Goal: Information Seeking & Learning: Learn about a topic

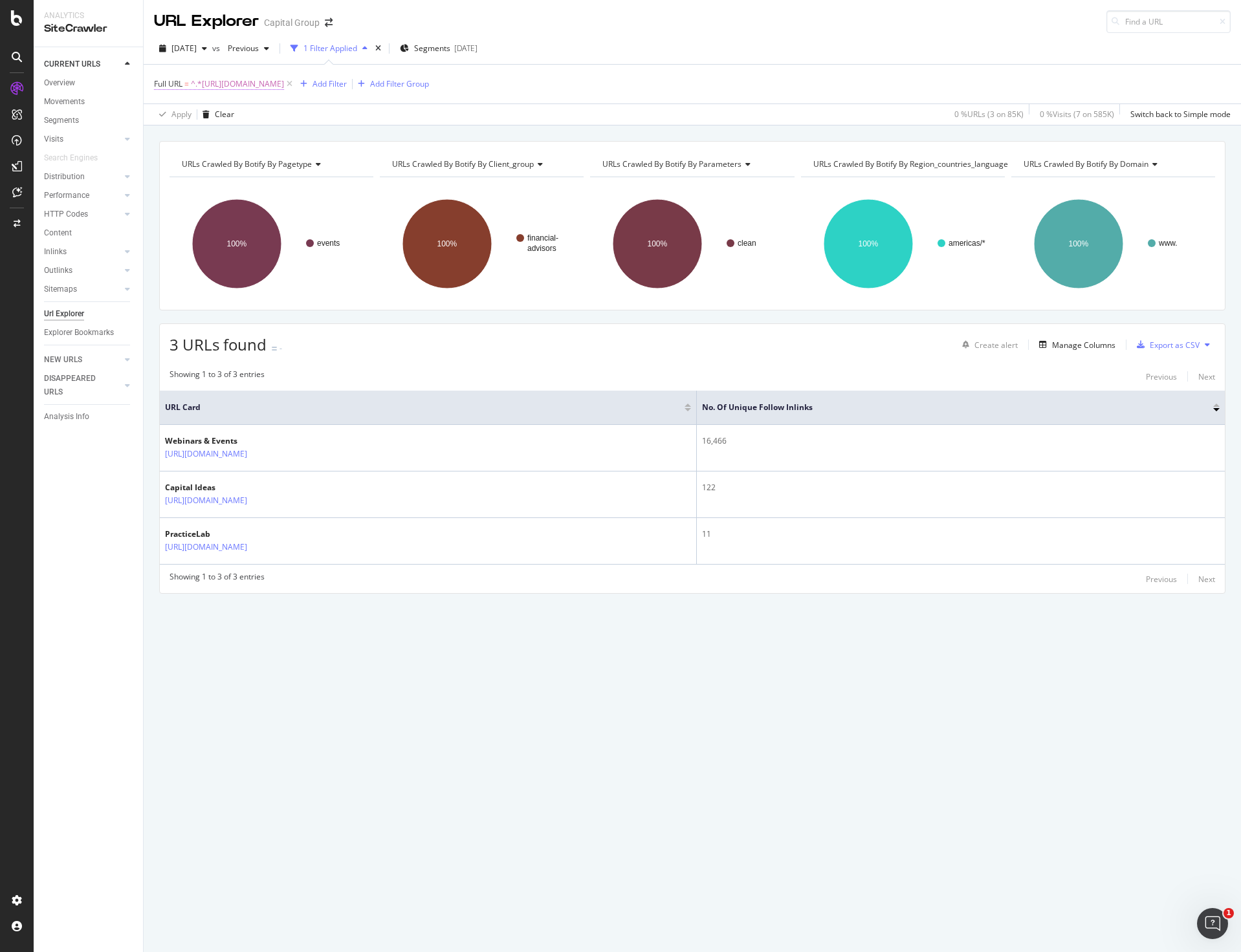
click at [254, 82] on span "^.*https://www.capitalgroup.com/advisor/pro/events.*$" at bounding box center [238, 84] width 93 height 18
click at [211, 128] on input "https://www.capitalgroup.com/advisor/pro/events" at bounding box center [227, 138] width 123 height 21
paste input "insights/webinars/long-view-megatrends-watch.html"
type input "[URL][DOMAIN_NAME]"
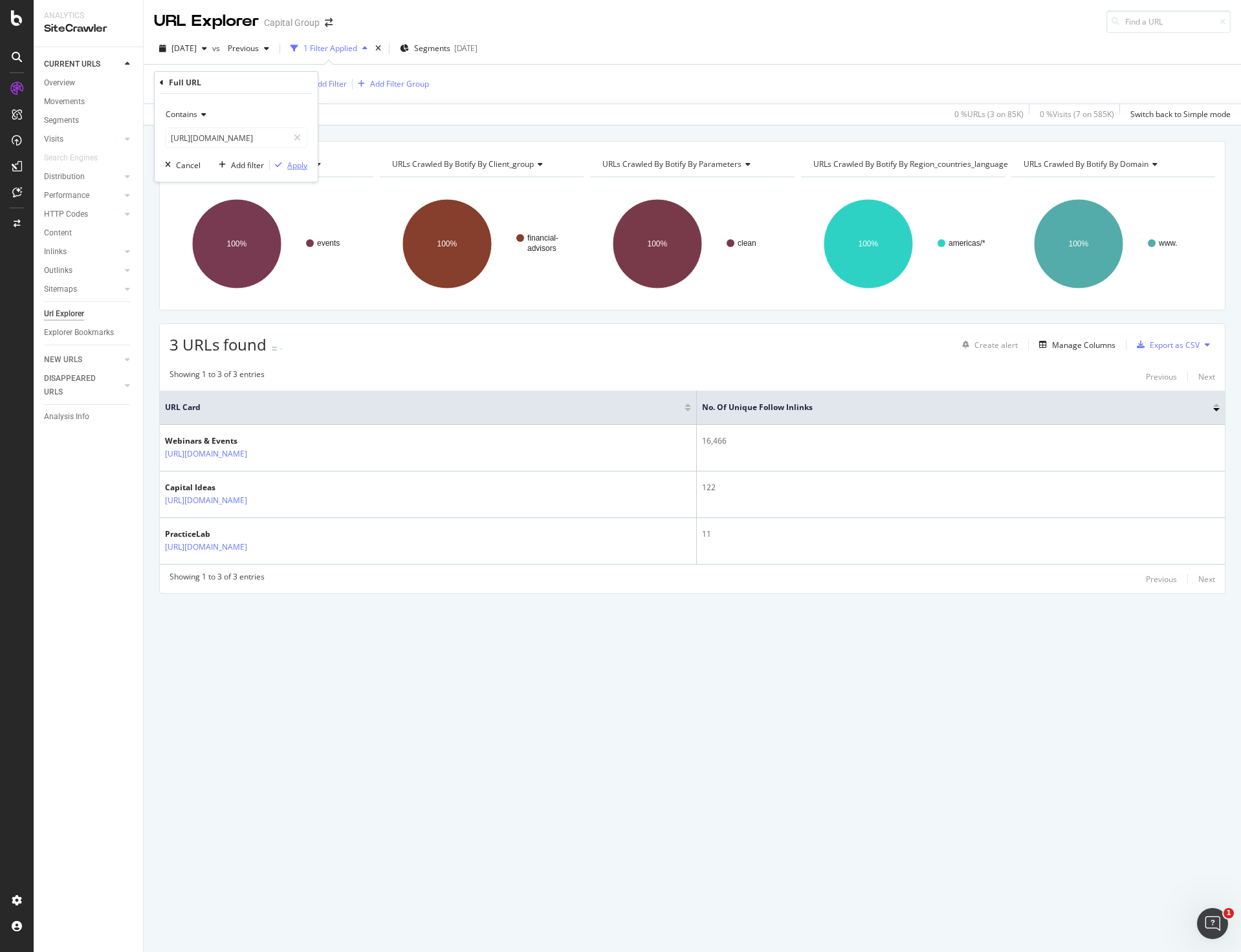
click at [296, 160] on div "Apply" at bounding box center [298, 165] width 20 height 11
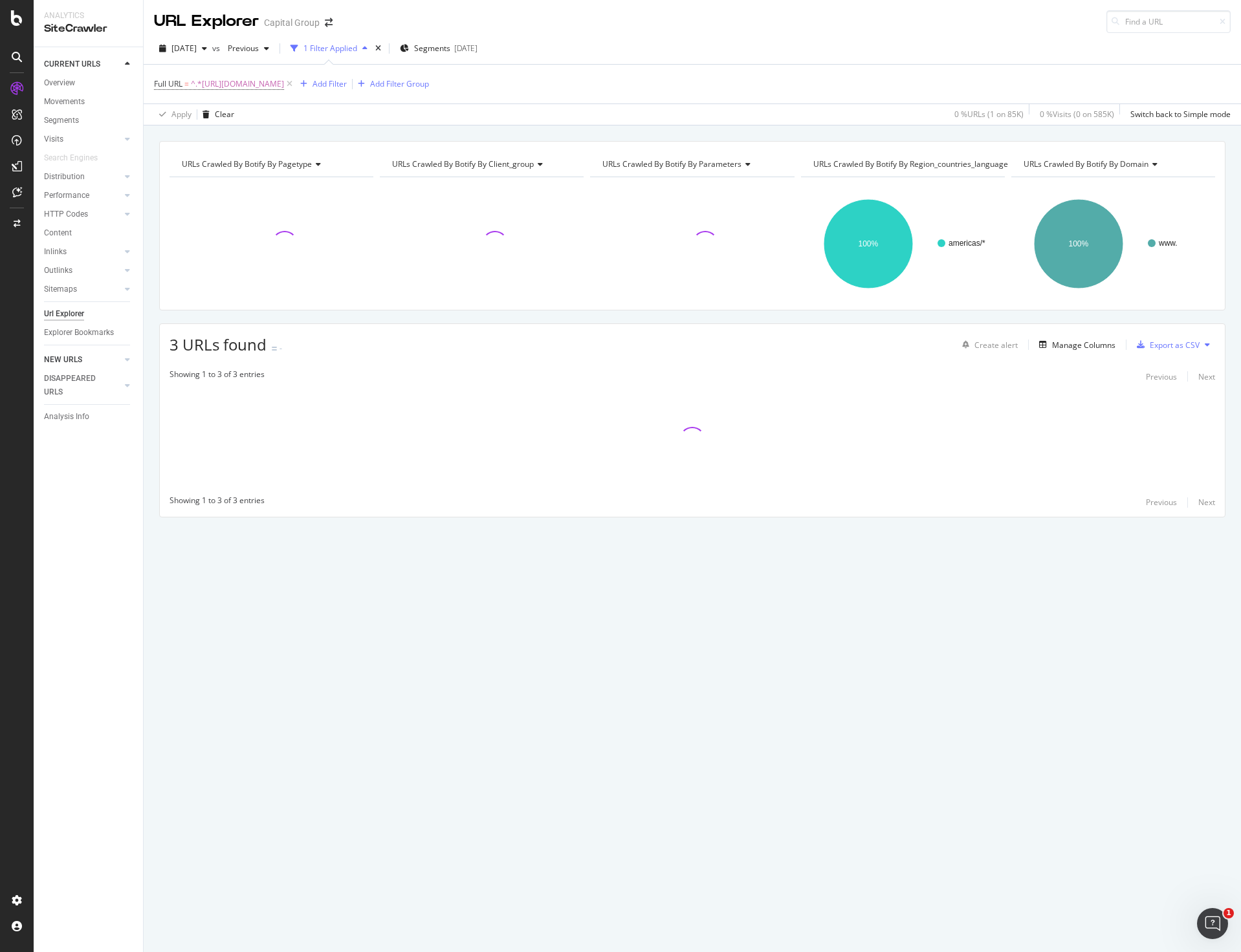
drag, startPoint x: 210, startPoint y: 267, endPoint x: 83, endPoint y: 361, distance: 158.0
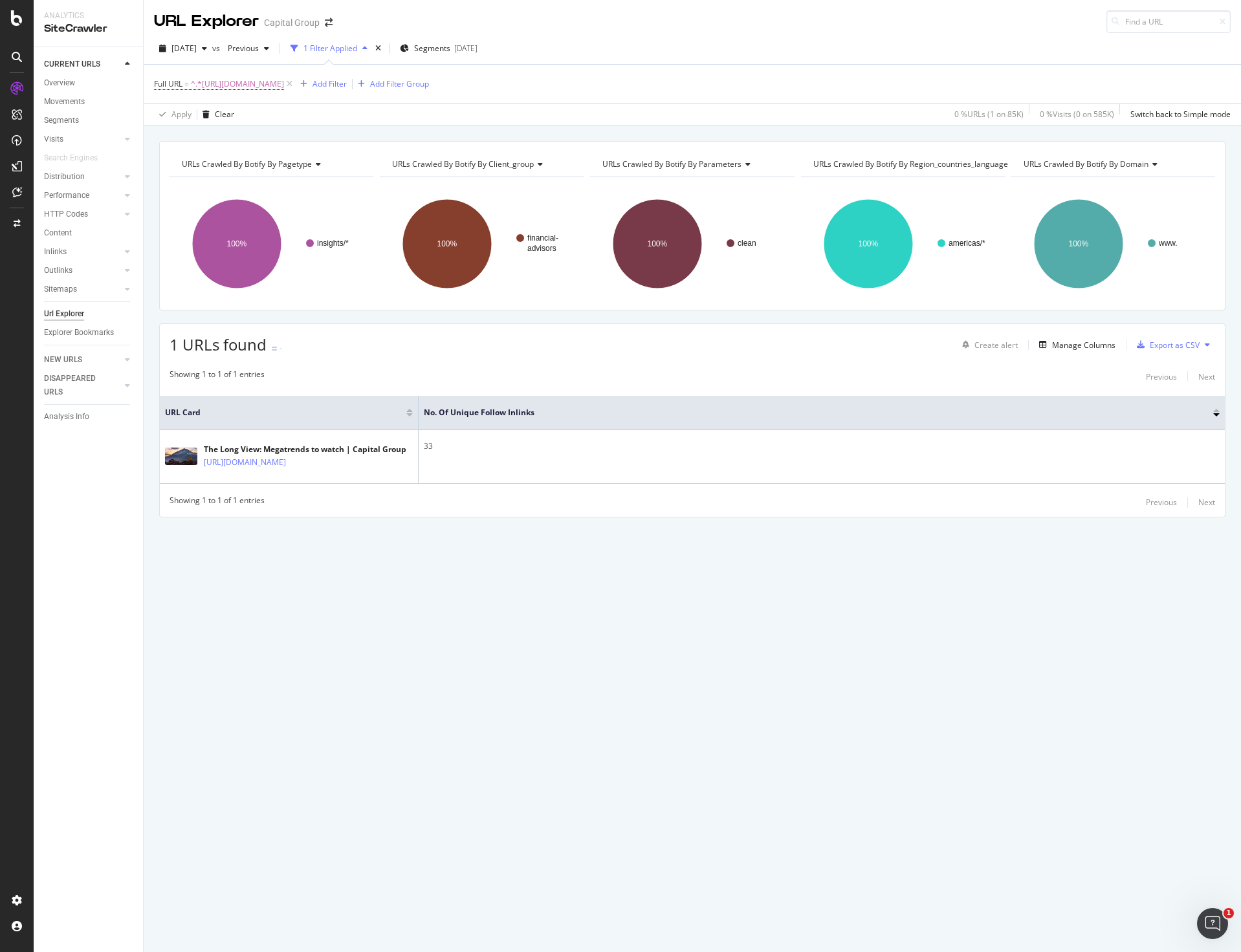
drag, startPoint x: 83, startPoint y: 361, endPoint x: 366, endPoint y: 559, distance: 345.4
click at [366, 559] on div "URLs Crawled By Botify By pagetype Chart (by Value) Table Expand Export as CSV …" at bounding box center [692, 352] width 1098 height 422
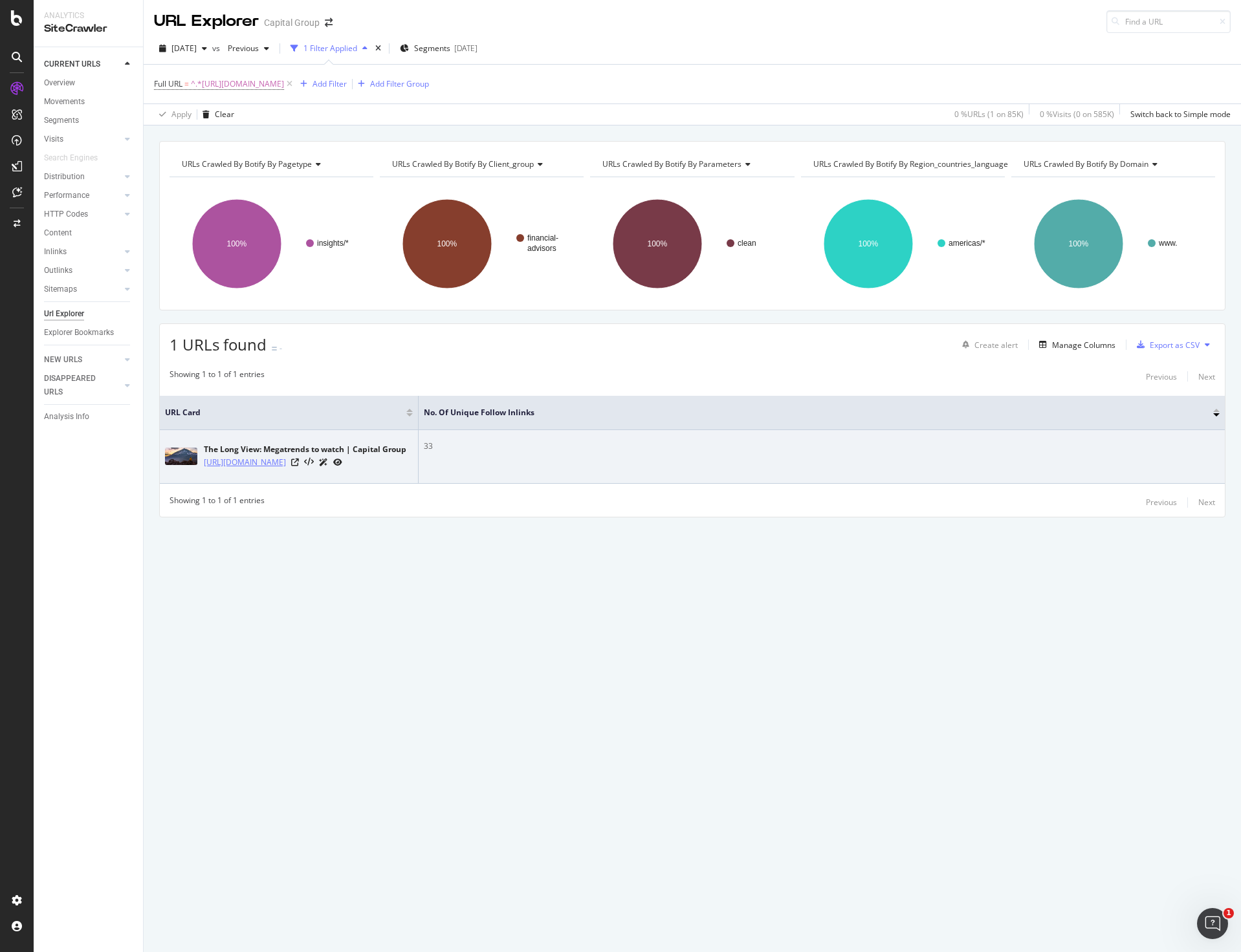
click at [286, 458] on link "[URL][DOMAIN_NAME]" at bounding box center [244, 463] width 83 height 13
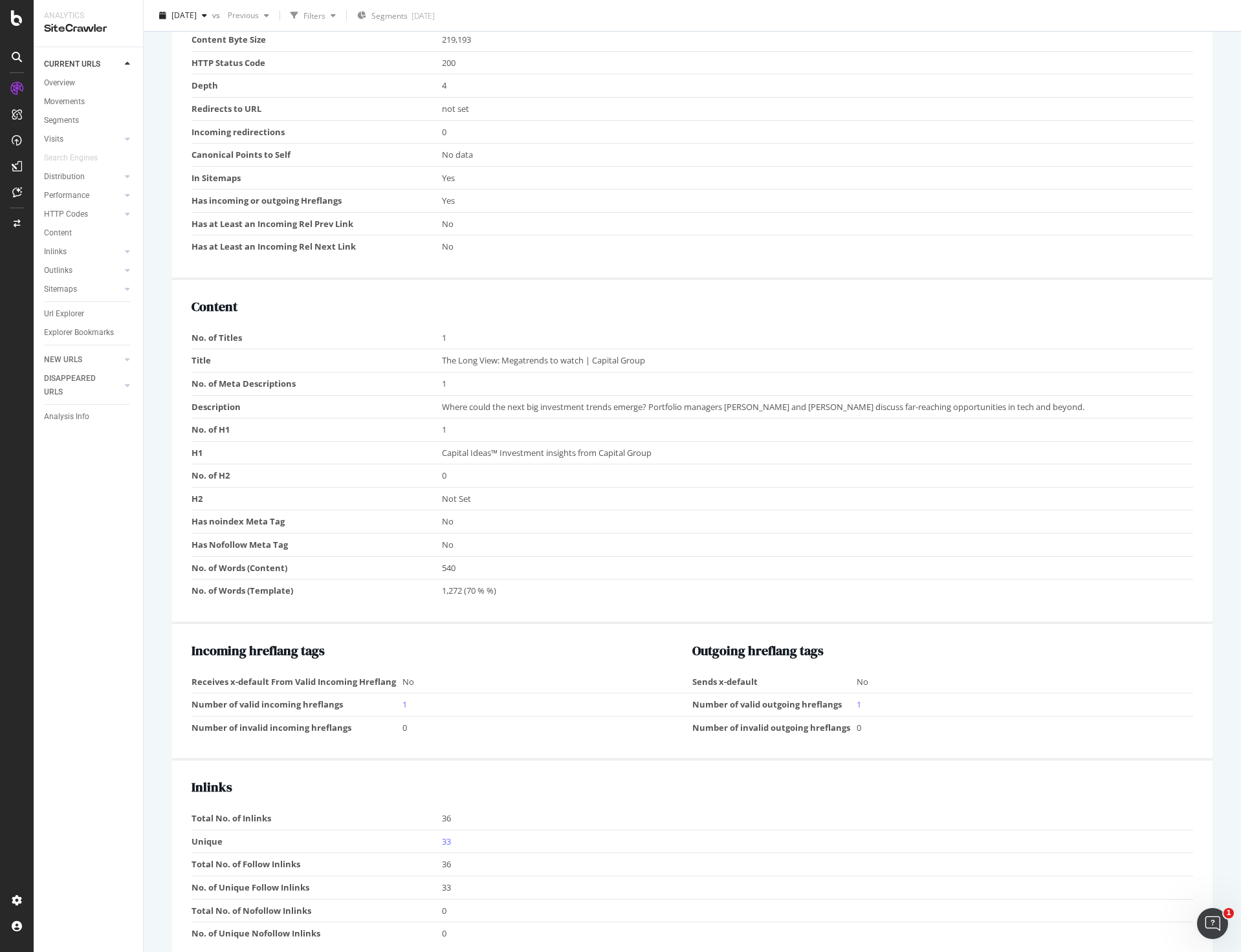
scroll to position [1035, 0]
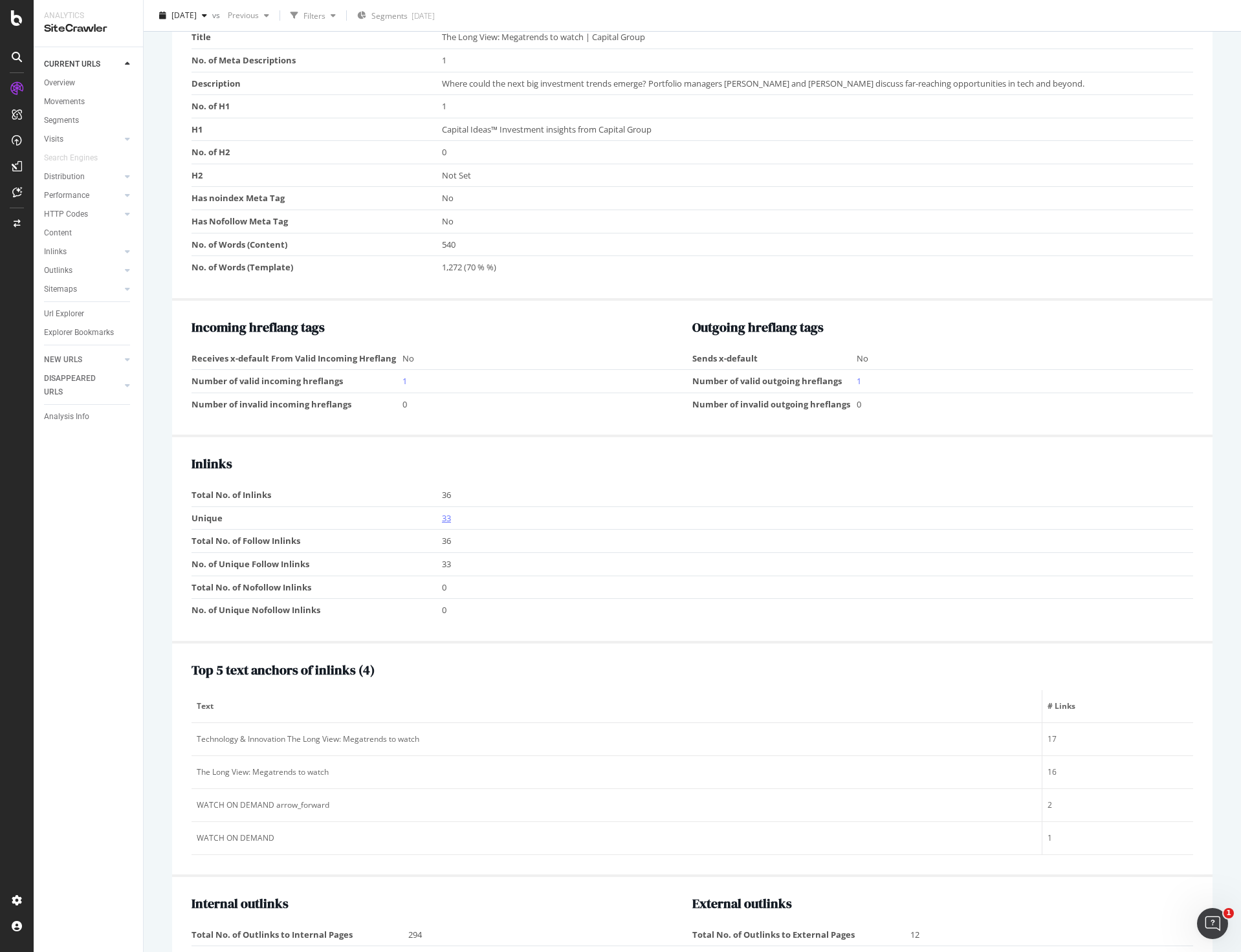
click at [446, 519] on link "33" at bounding box center [446, 519] width 9 height 12
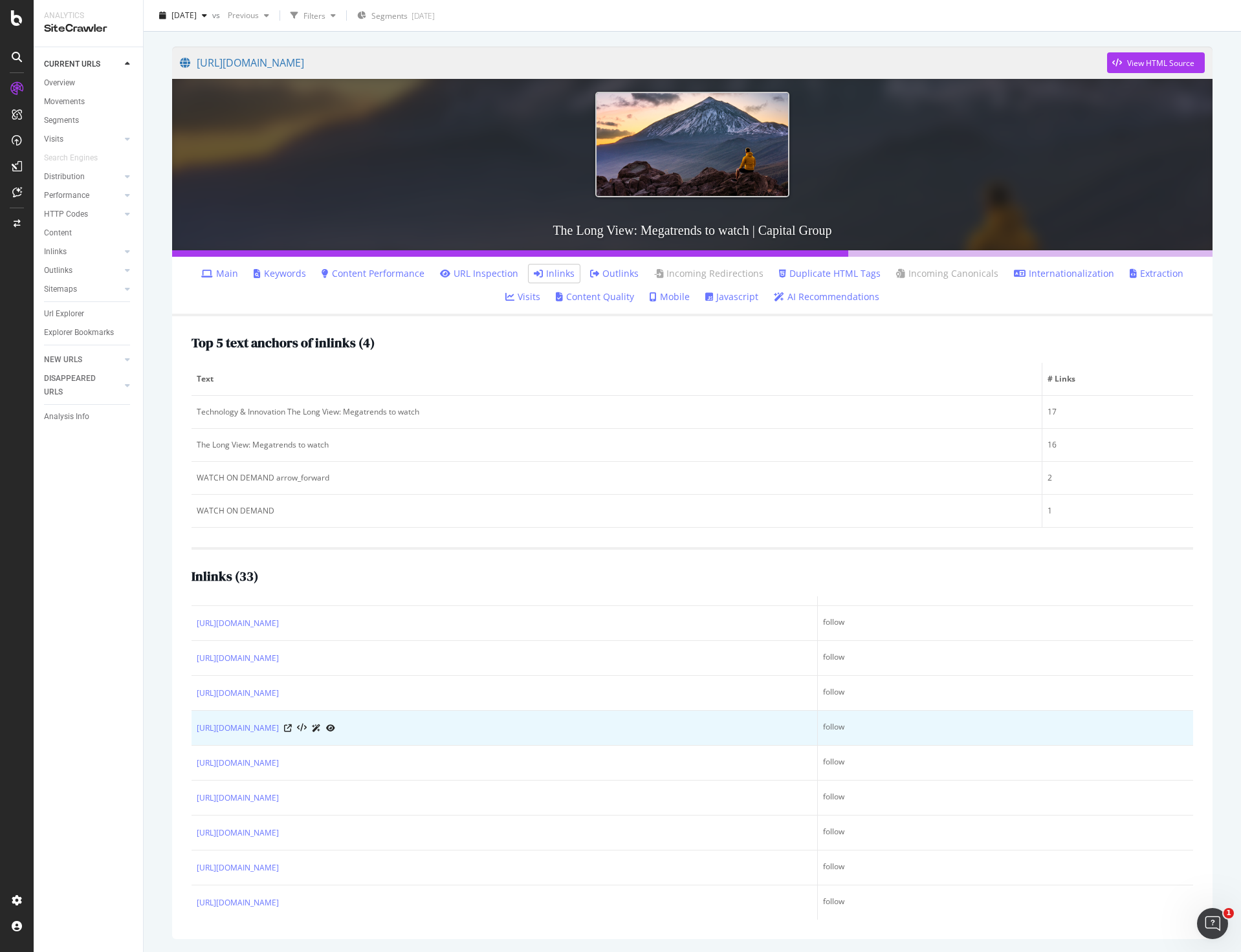
scroll to position [712, 0]
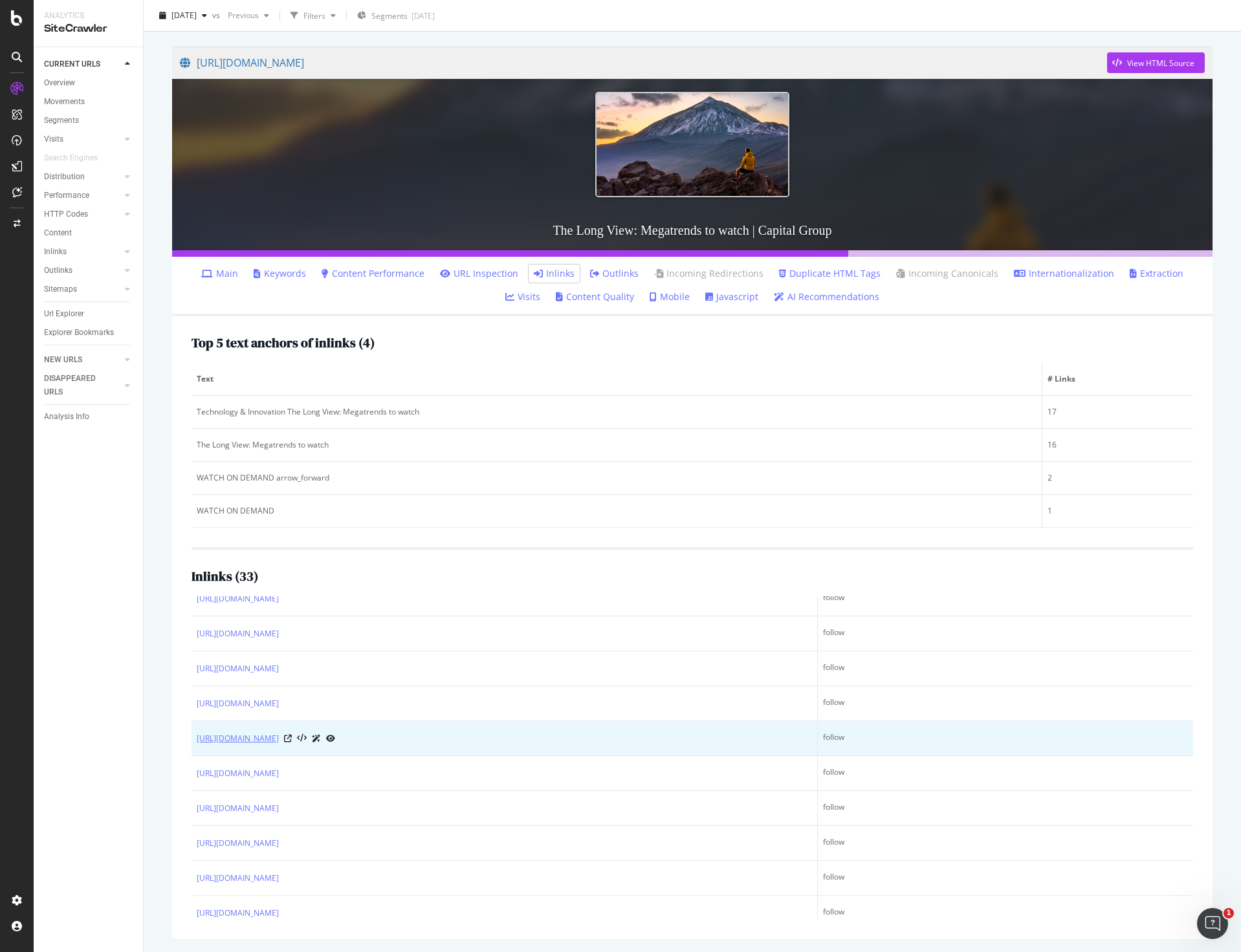
drag, startPoint x: 193, startPoint y: 737, endPoint x: 527, endPoint y: 738, distance: 334.0
click at [527, 738] on td "https://www.capitalgroup.com/advisor/insights/articles/long-view-4-megatrends-w…" at bounding box center [505, 739] width 626 height 35
copy link "https://www.capitalgroup.com/advisor/insights/articles/long-view-4-megatrends-w…"
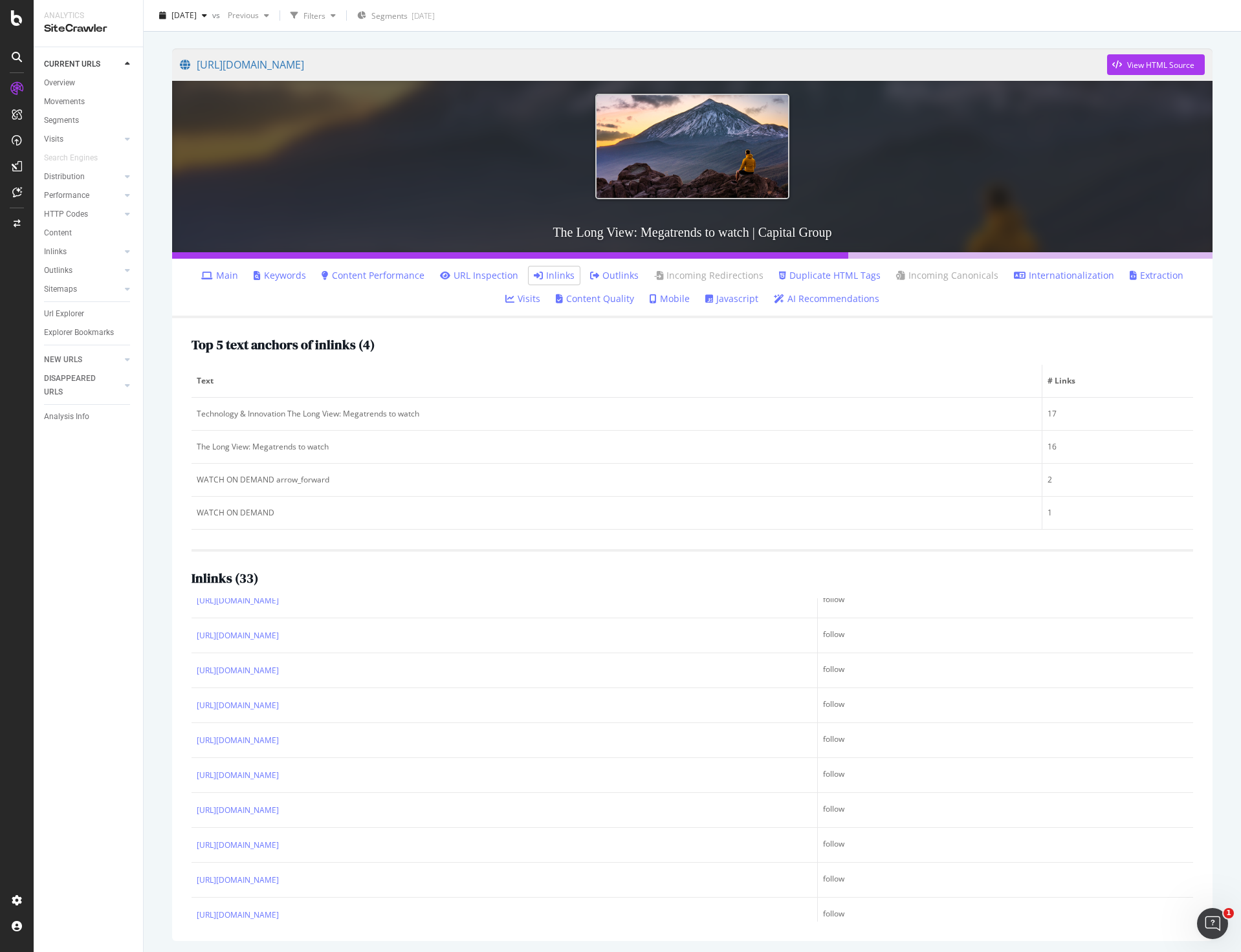
scroll to position [91, 0]
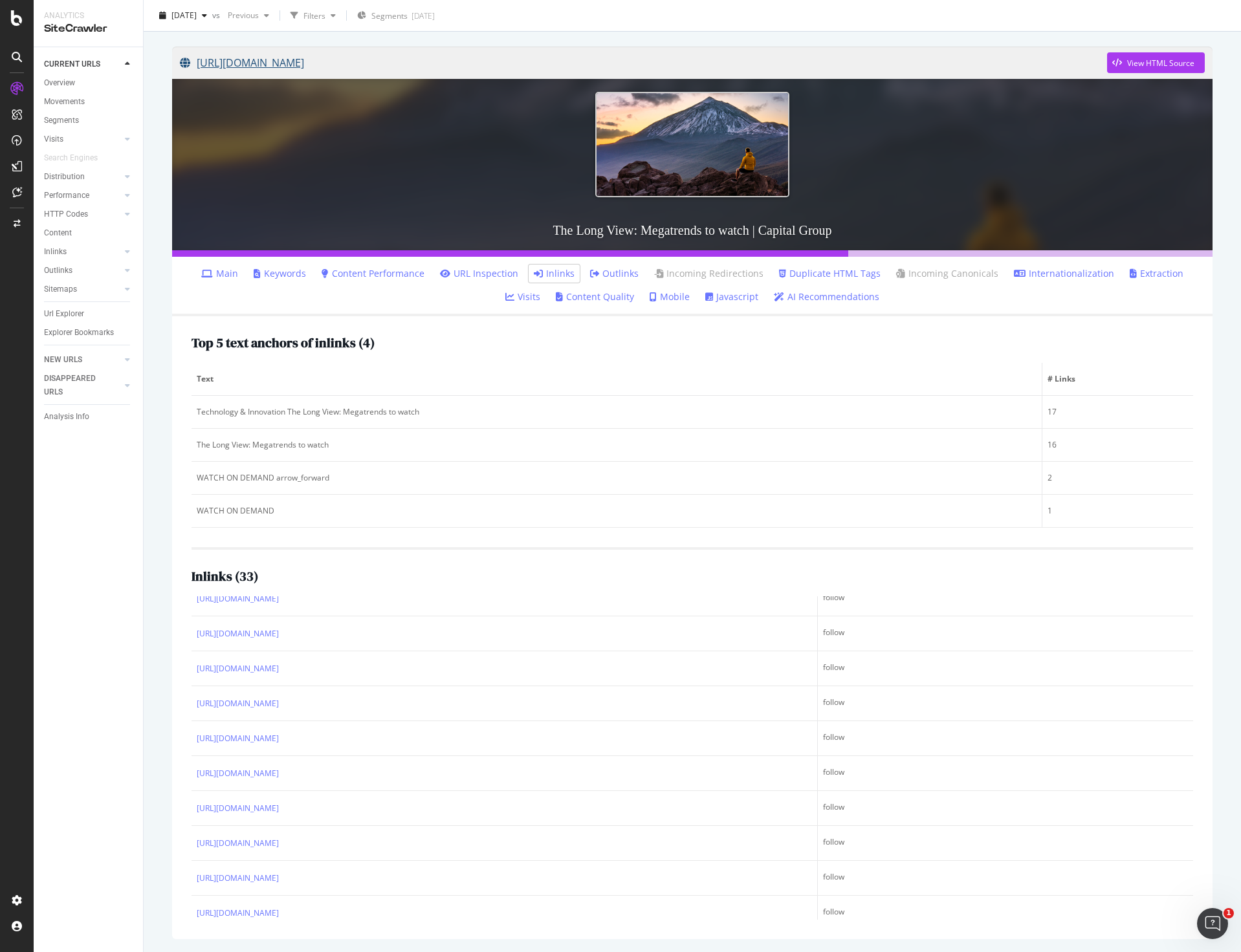
click at [352, 64] on link "[URL][DOMAIN_NAME]" at bounding box center [644, 63] width 927 height 33
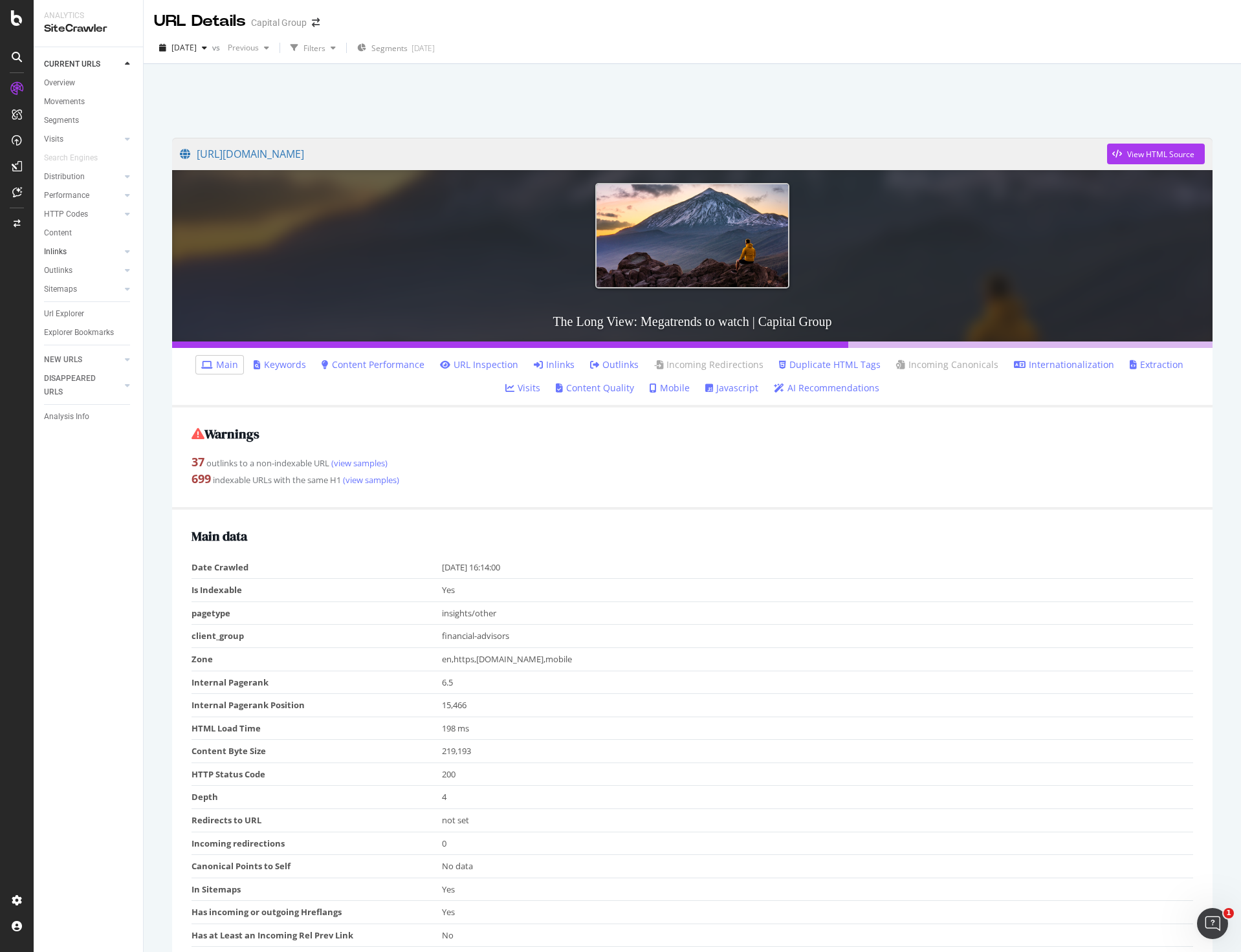
click at [67, 248] on link "Inlinks" at bounding box center [83, 252] width 77 height 13
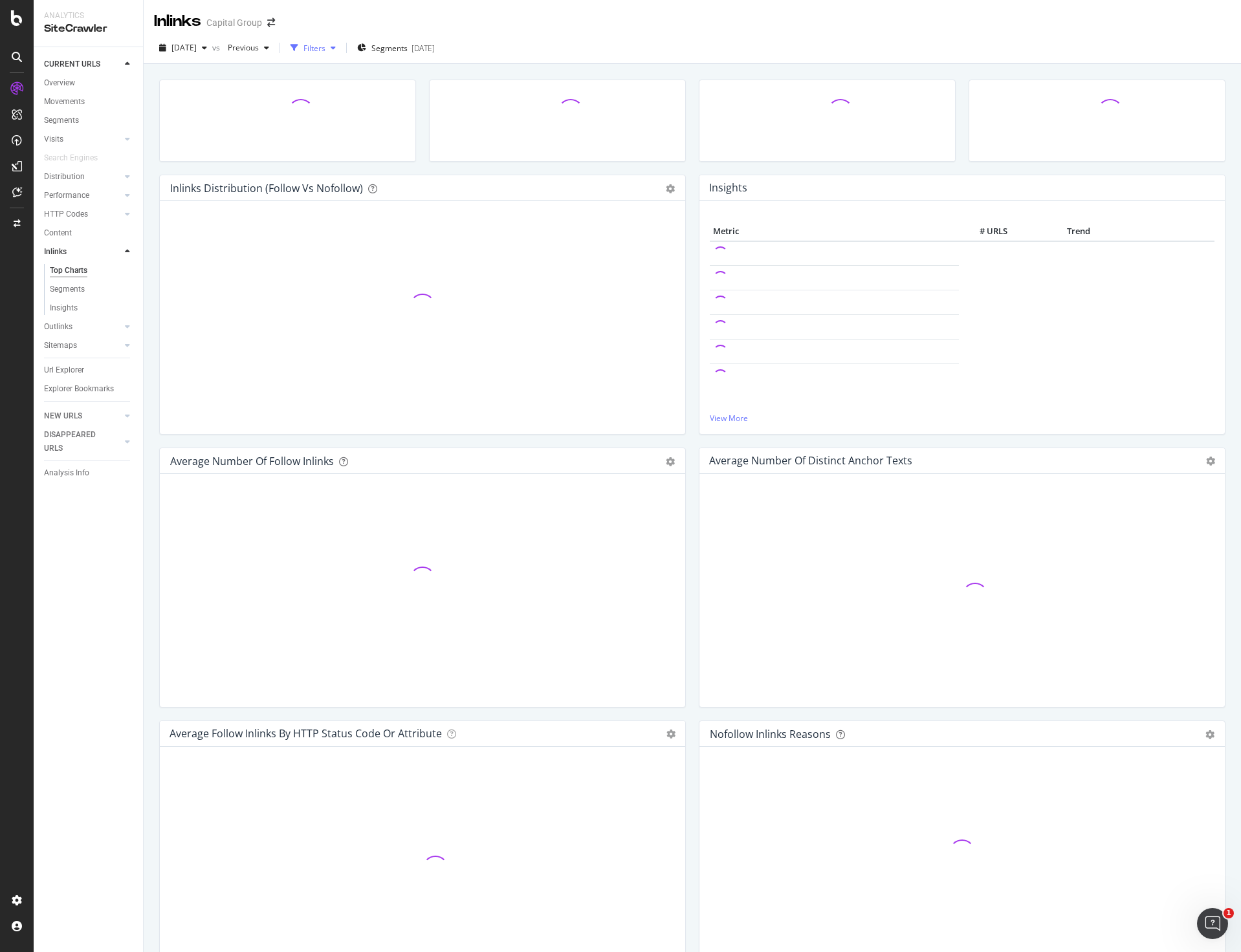
click at [304, 48] on div "button" at bounding box center [294, 48] width 18 height 18
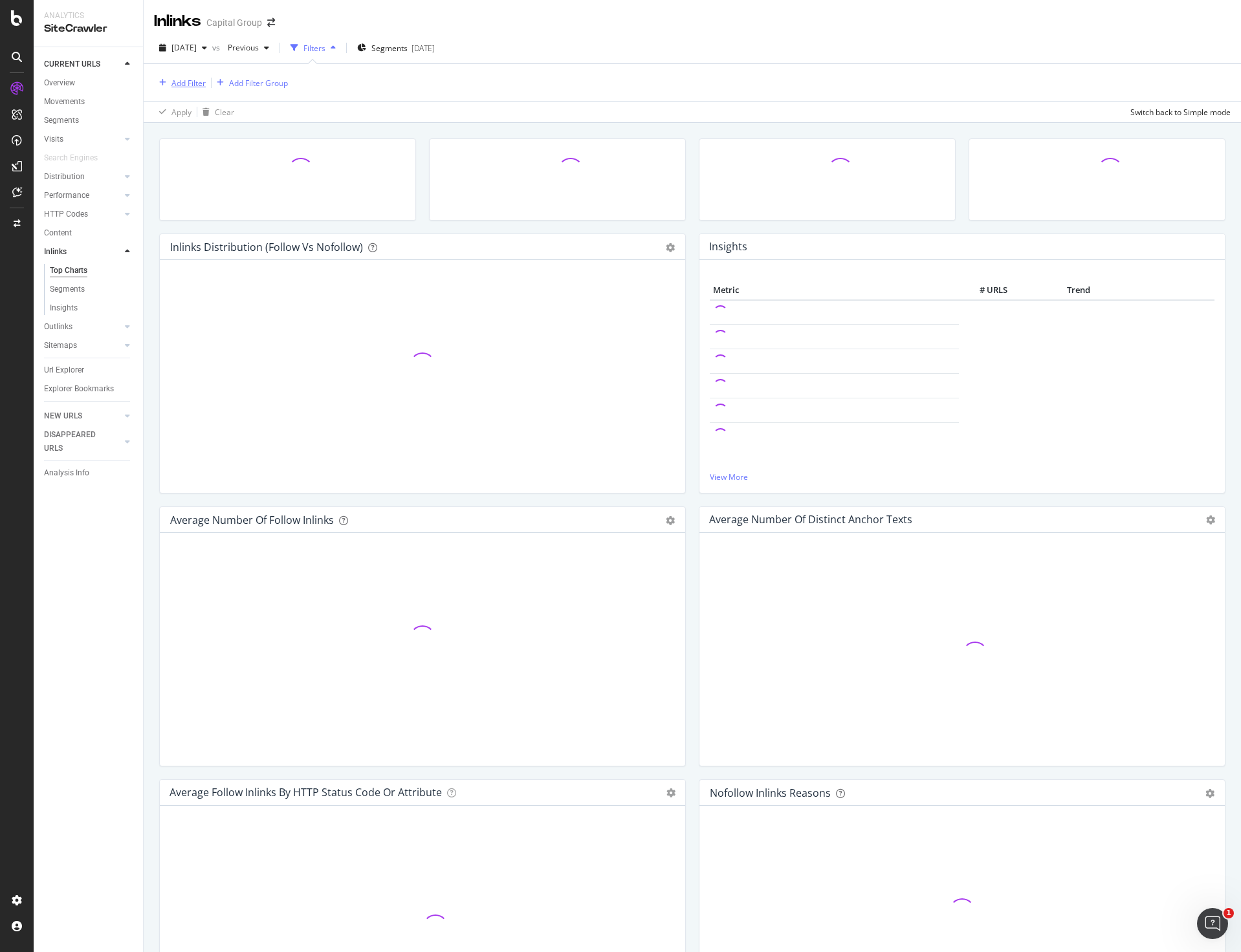
click at [186, 76] on div "Add Filter" at bounding box center [180, 83] width 52 height 14
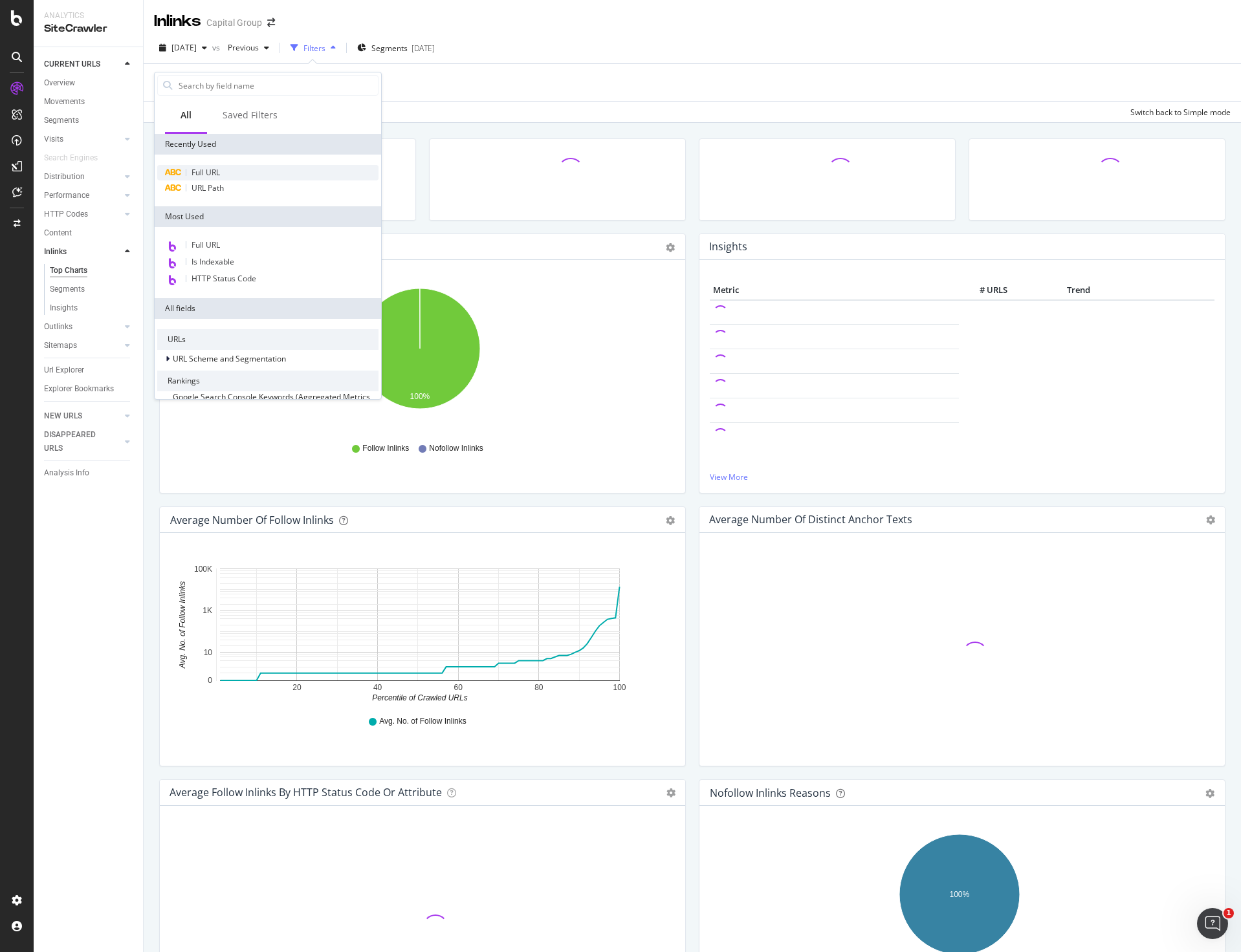
click at [209, 175] on span "Full URL" at bounding box center [206, 172] width 28 height 11
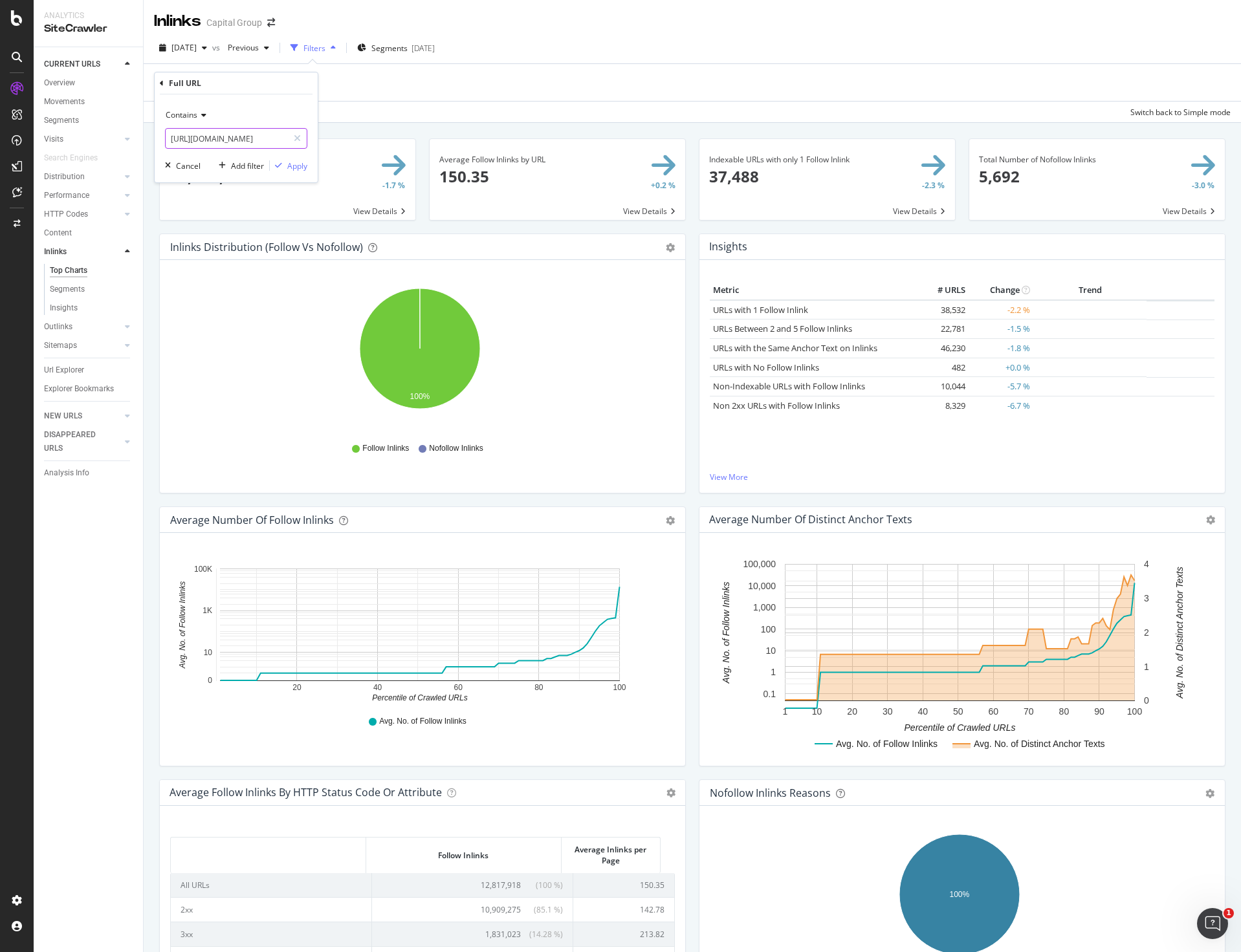
click at [237, 133] on input "https://www.capitalgroup.com/advisor/investments/fund/ccfax" at bounding box center [227, 138] width 123 height 21
paste input "sights/articles/long-view-4-megatrends-watch.html"
type input "https://www.capitalgroup.com/advisor/insights/articles/long-view-4-megatrends-w…"
click at [285, 166] on div "button" at bounding box center [279, 165] width 18 height 8
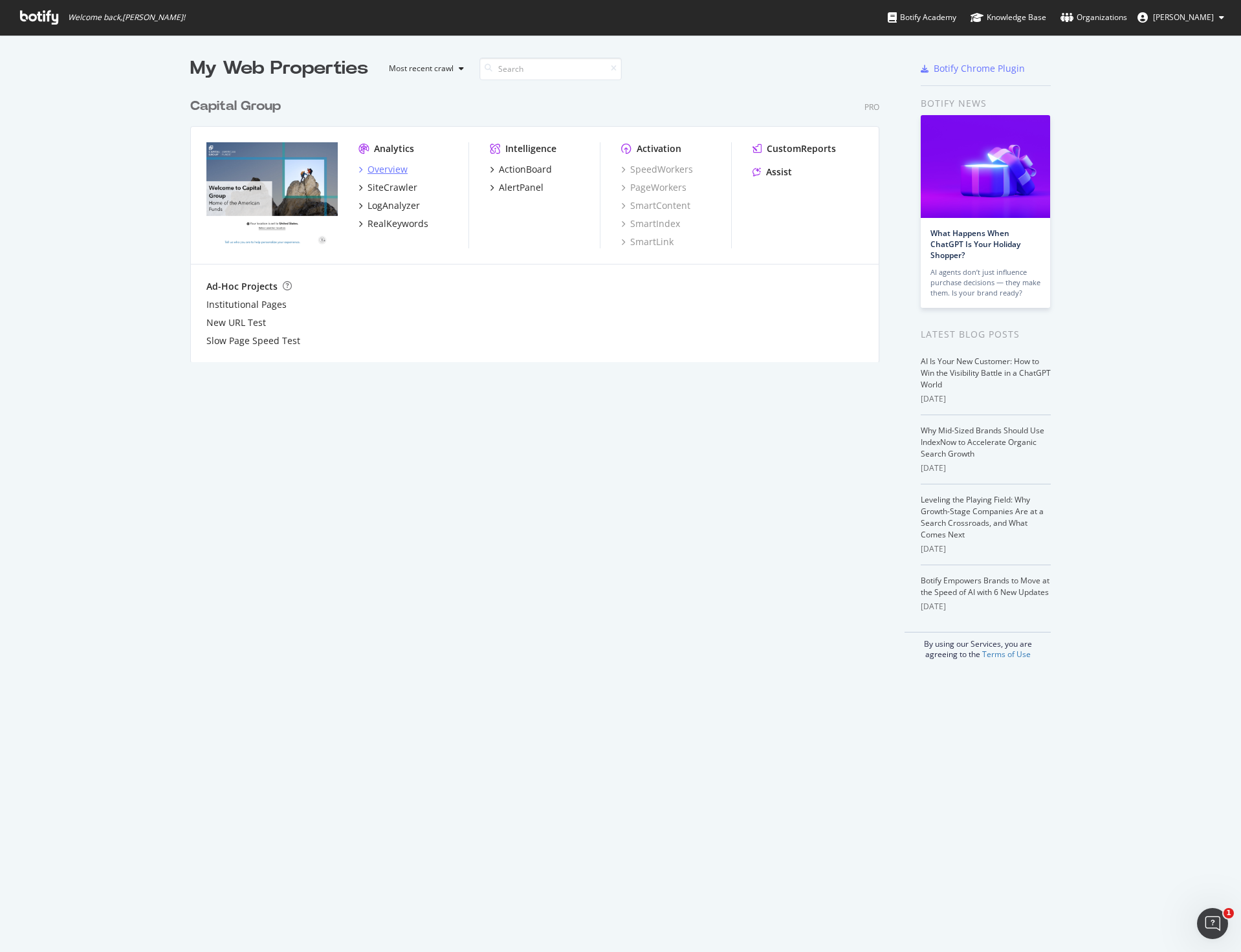
click at [393, 167] on div "Overview" at bounding box center [388, 170] width 40 height 13
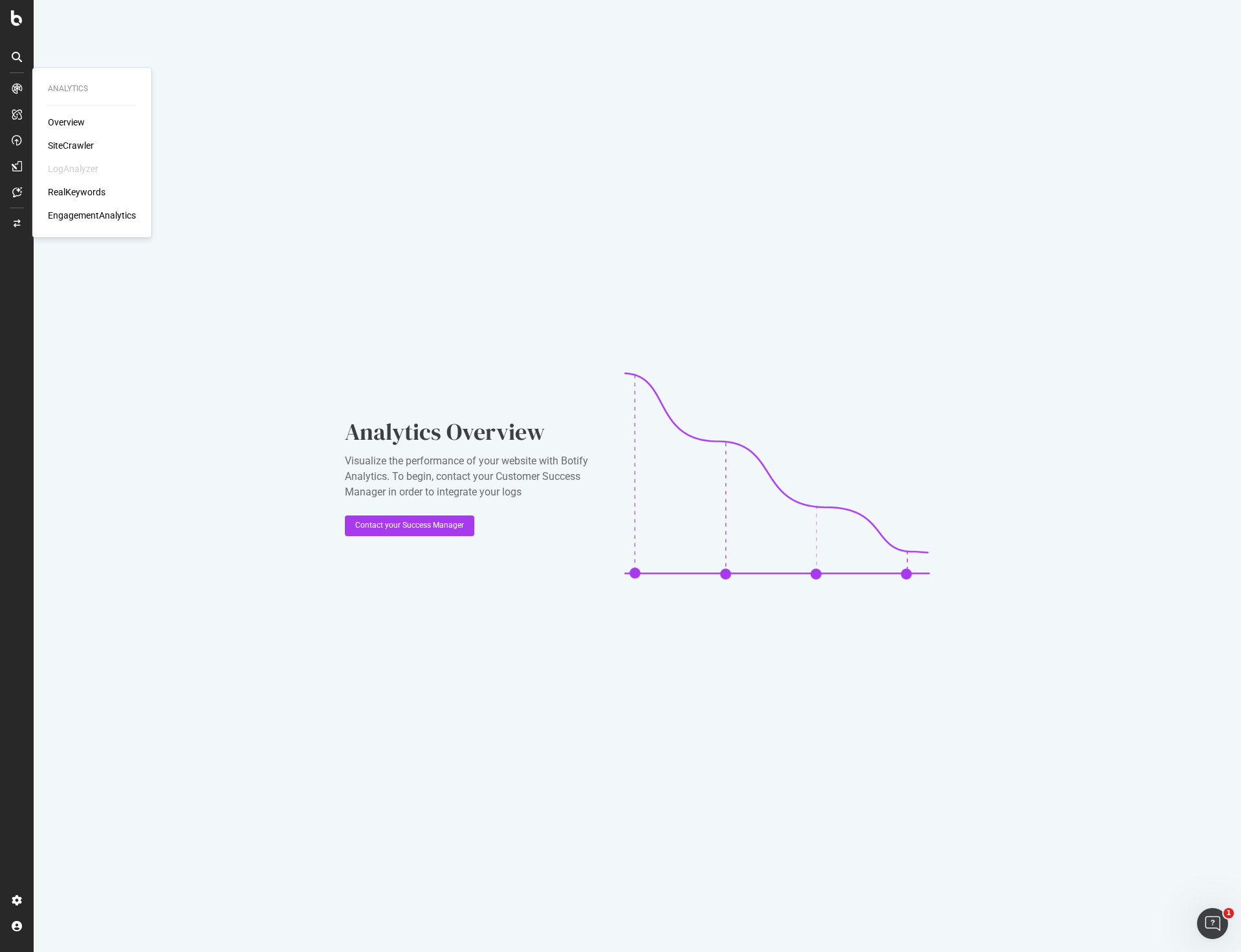
click at [59, 144] on div "SiteCrawler" at bounding box center [70, 146] width 46 height 13
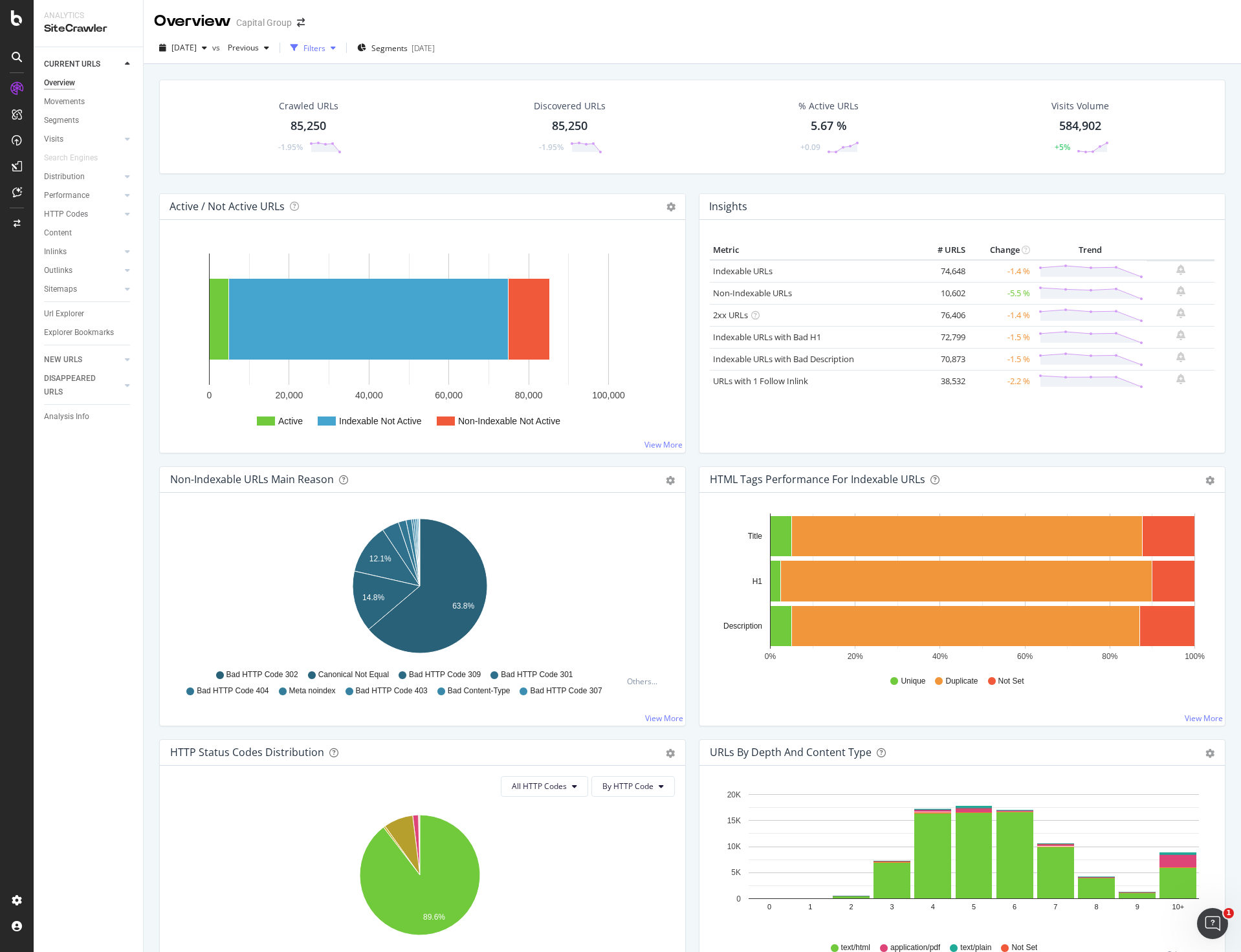
click at [325, 53] on div "Filters" at bounding box center [314, 48] width 22 height 11
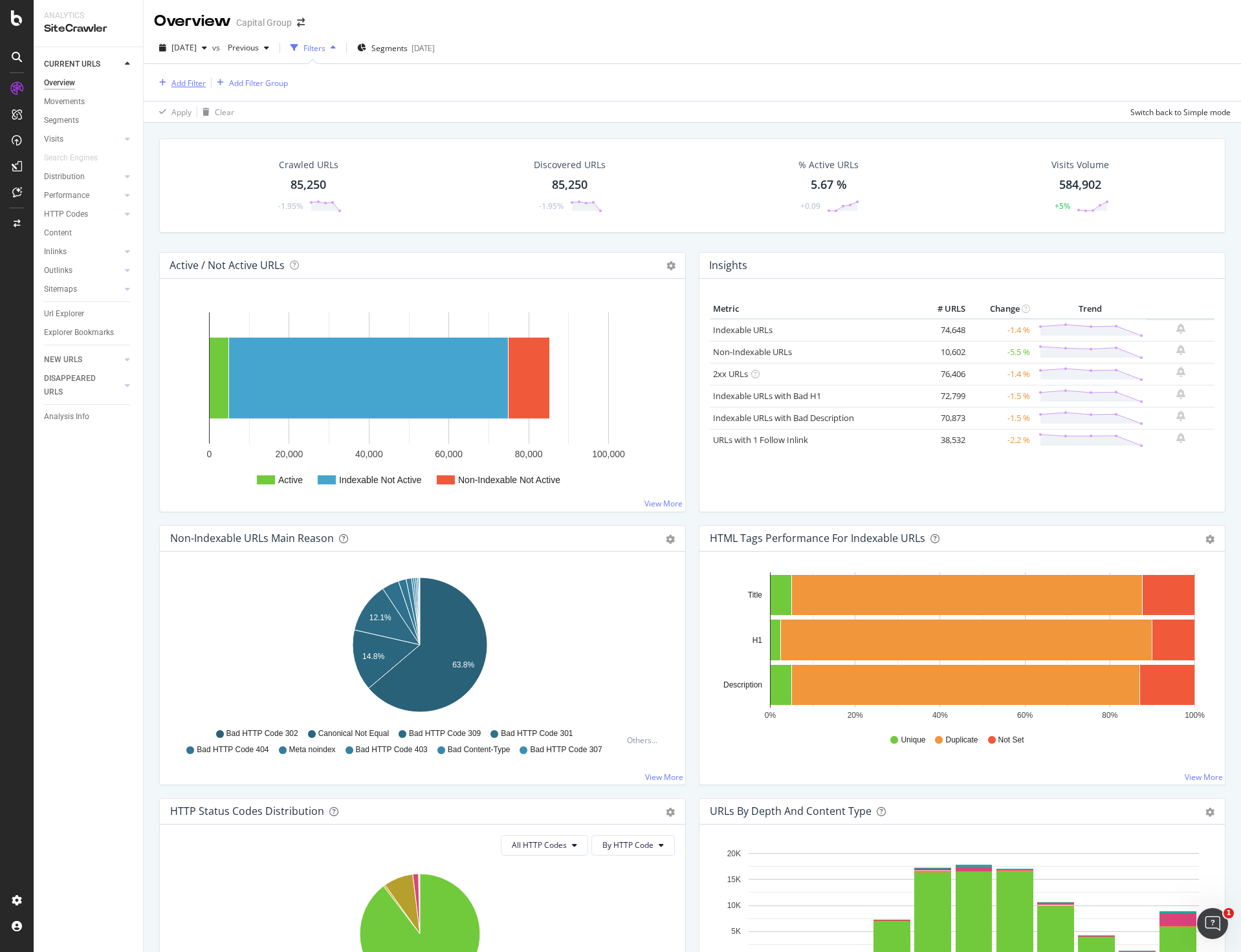
click at [188, 85] on div "Add Filter" at bounding box center [188, 83] width 34 height 11
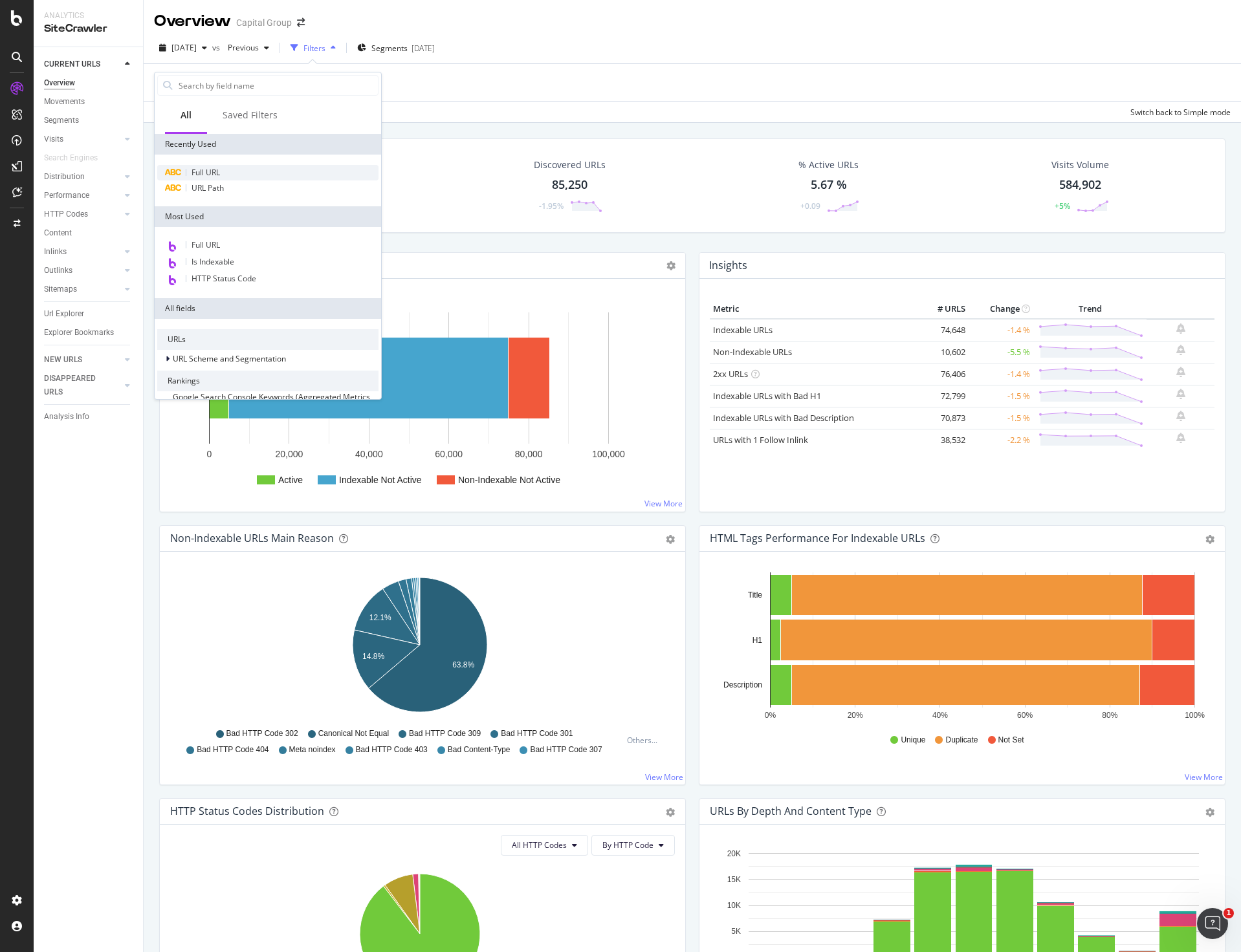
click at [209, 170] on span "Full URL" at bounding box center [206, 172] width 28 height 11
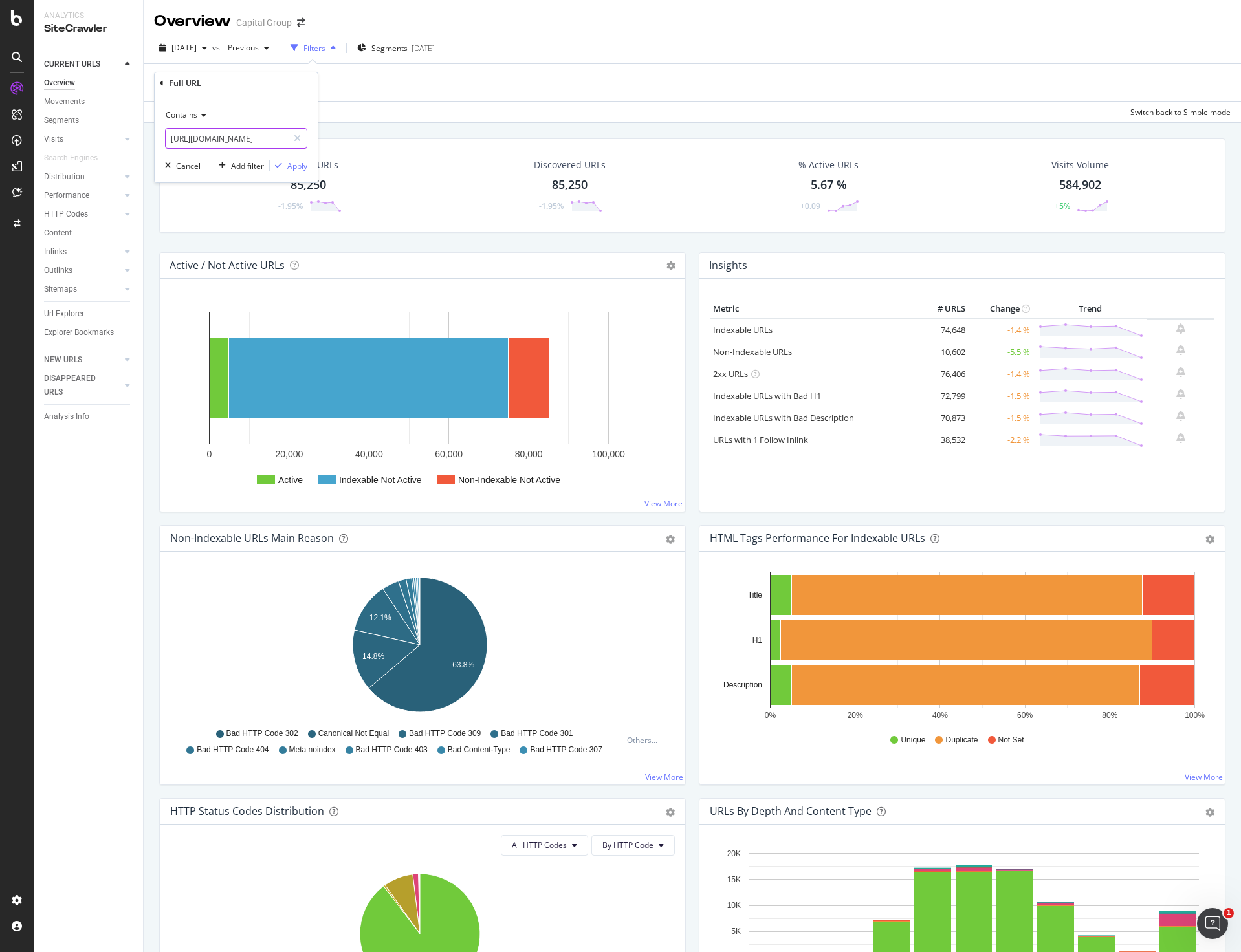
click at [239, 140] on input "https://www.capitalgroup.com/advisor/investments/fund/ccfax" at bounding box center [227, 138] width 123 height 21
paste input "sights/webinars/long-view-megatrends-watch.html"
type input "[URL][DOMAIN_NAME]"
click at [293, 165] on div "Apply" at bounding box center [298, 165] width 20 height 11
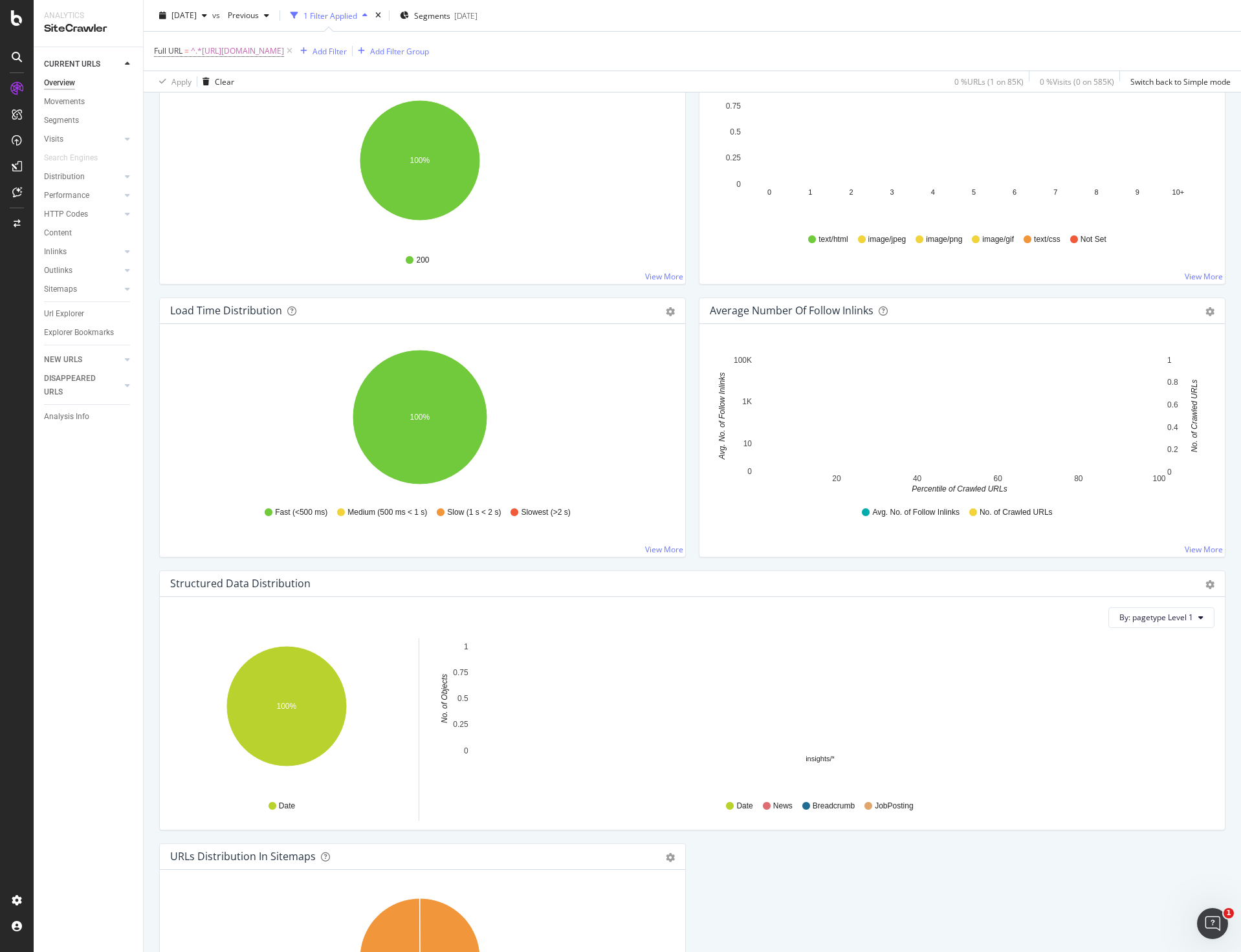
scroll to position [970, 0]
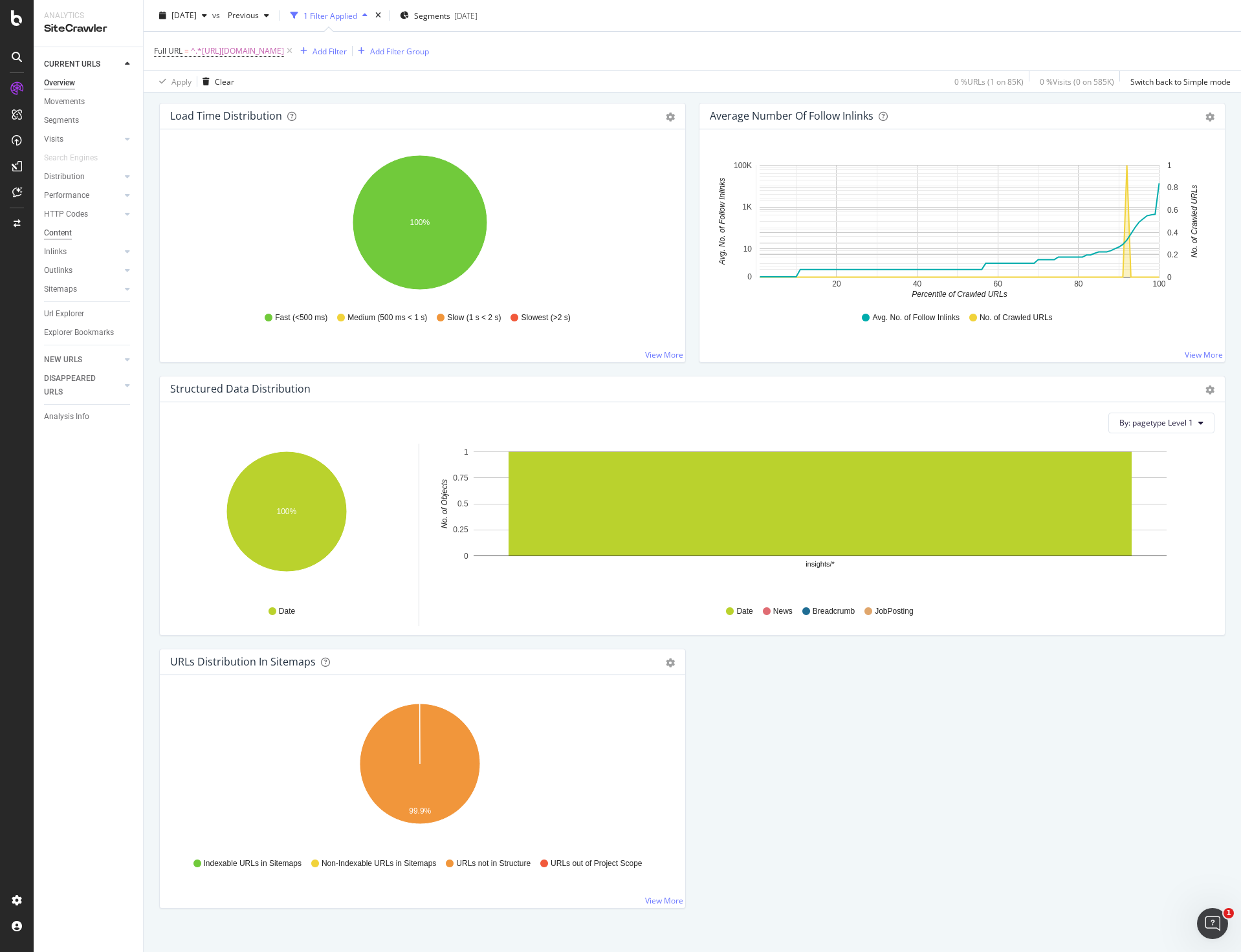
click at [57, 231] on div "Content" at bounding box center [58, 233] width 28 height 13
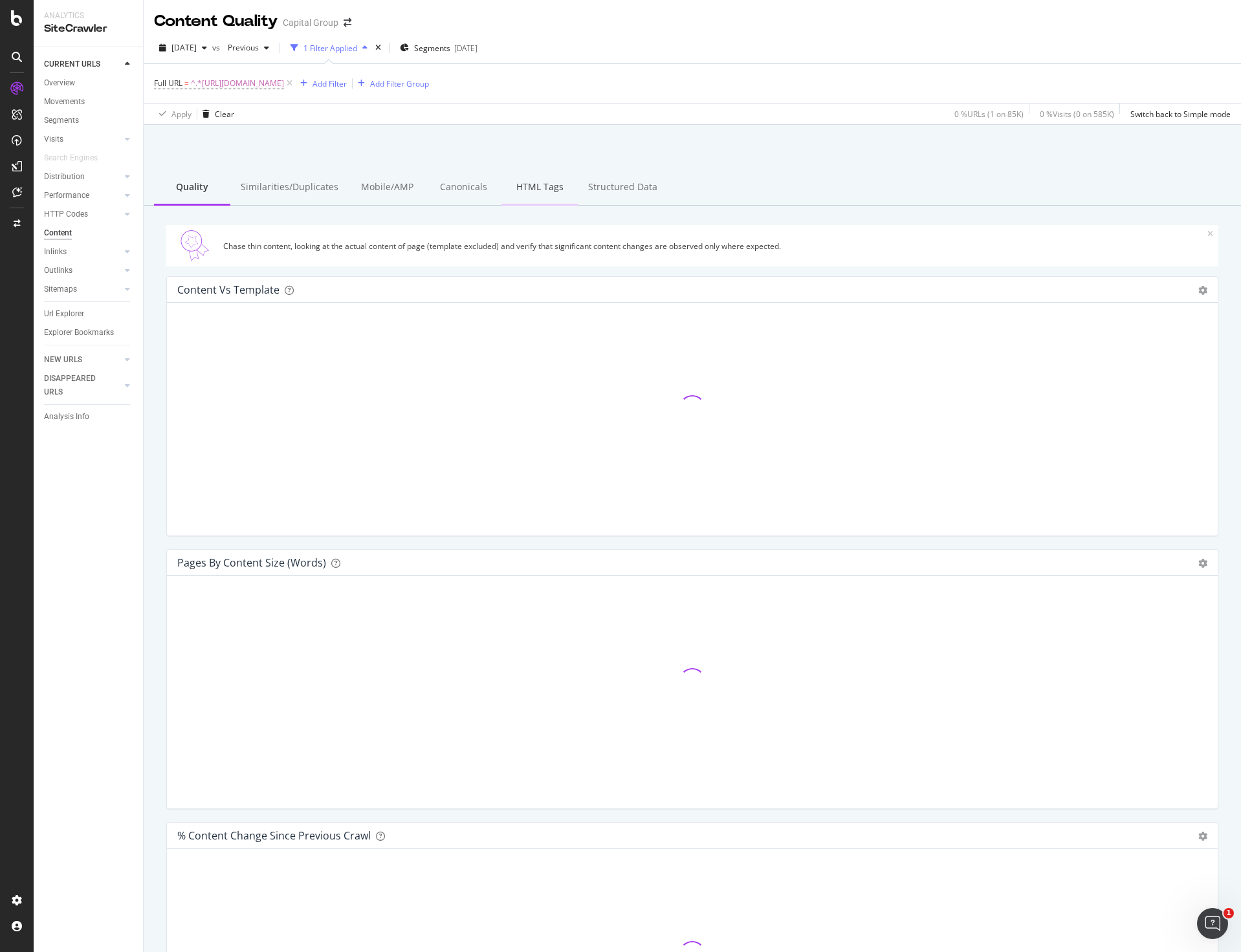
click at [518, 183] on div "HTML Tags" at bounding box center [540, 188] width 77 height 36
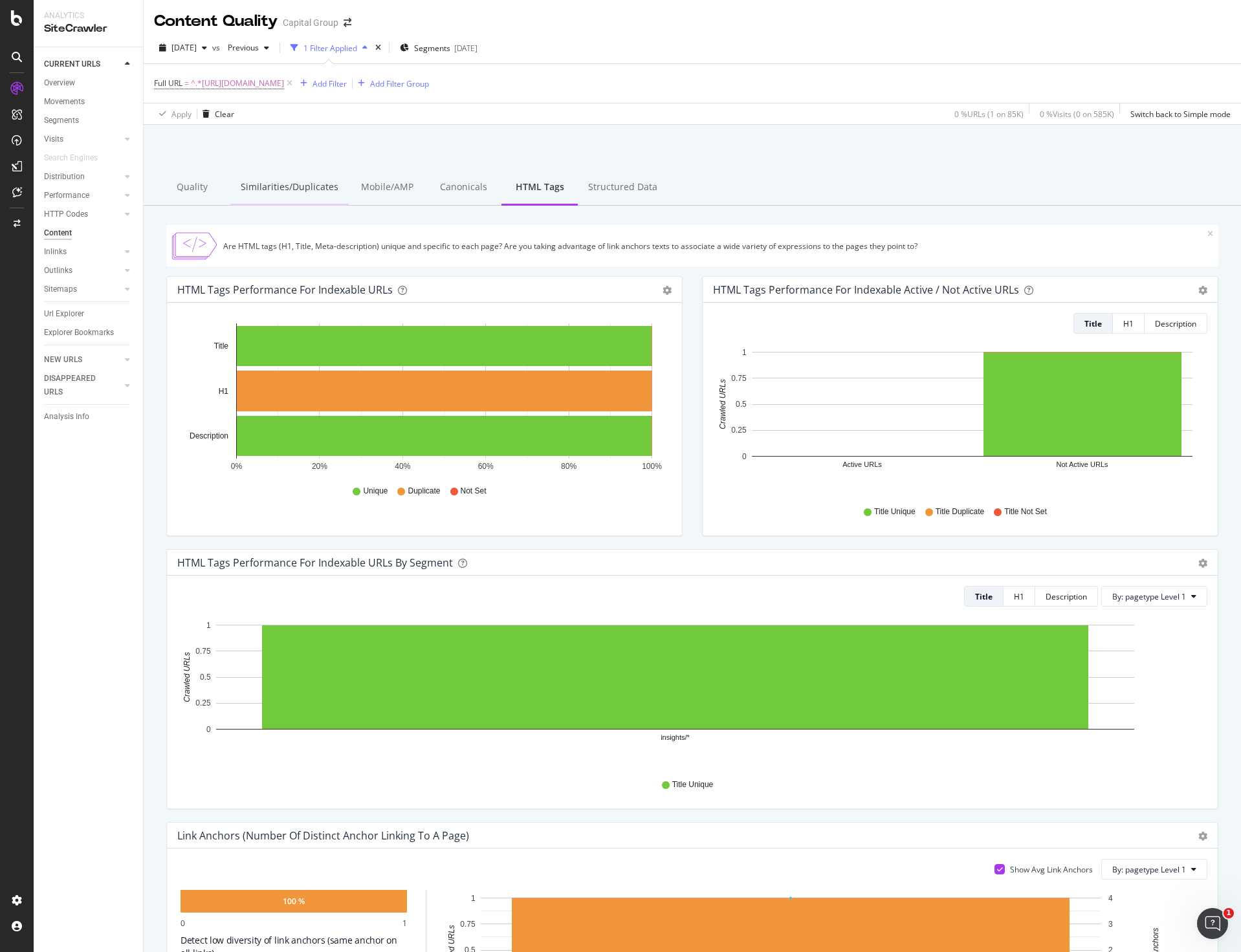
click at [244, 186] on div "Similarities/Duplicates" at bounding box center [289, 188] width 118 height 36
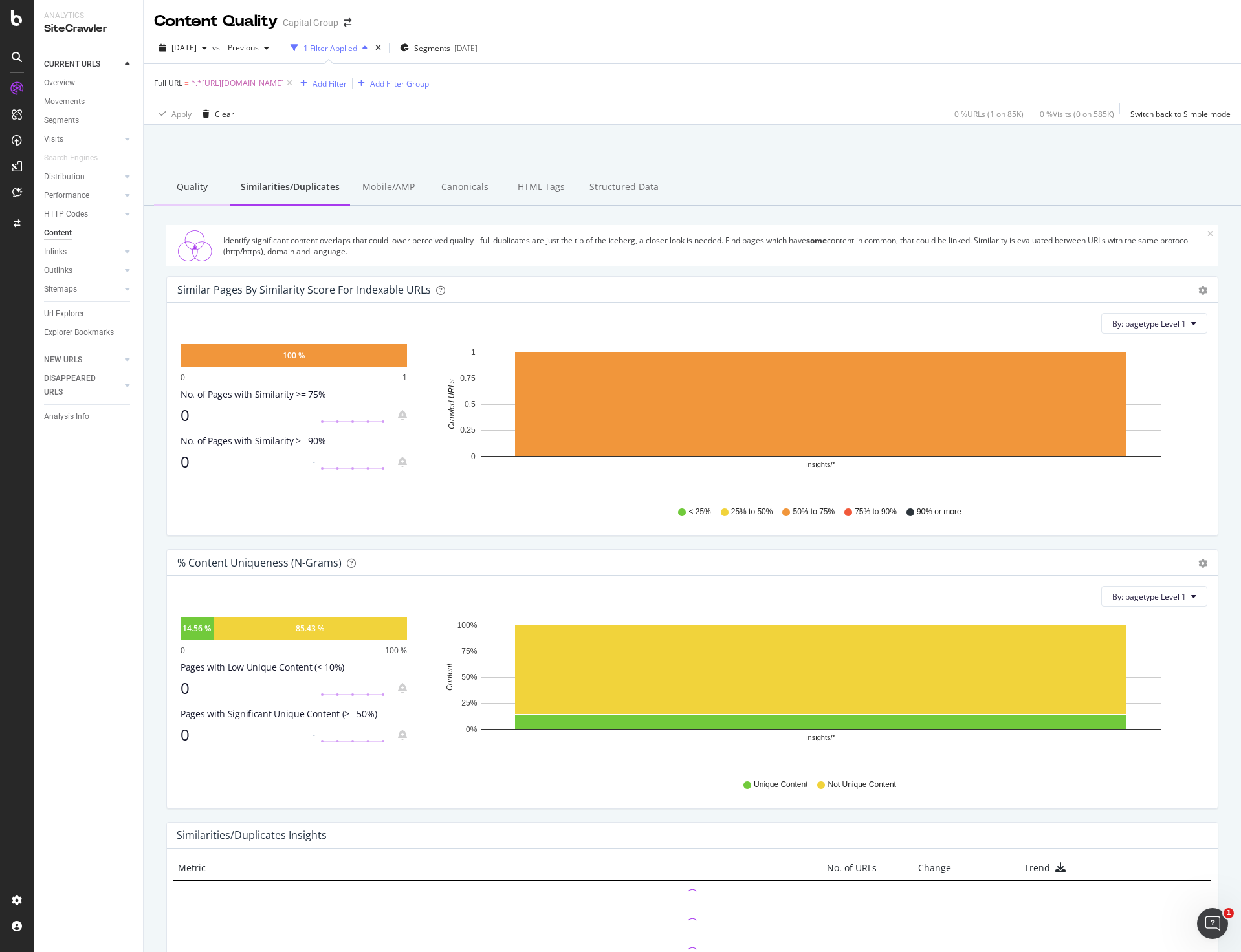
click at [204, 195] on div "Quality" at bounding box center [193, 188] width 77 height 36
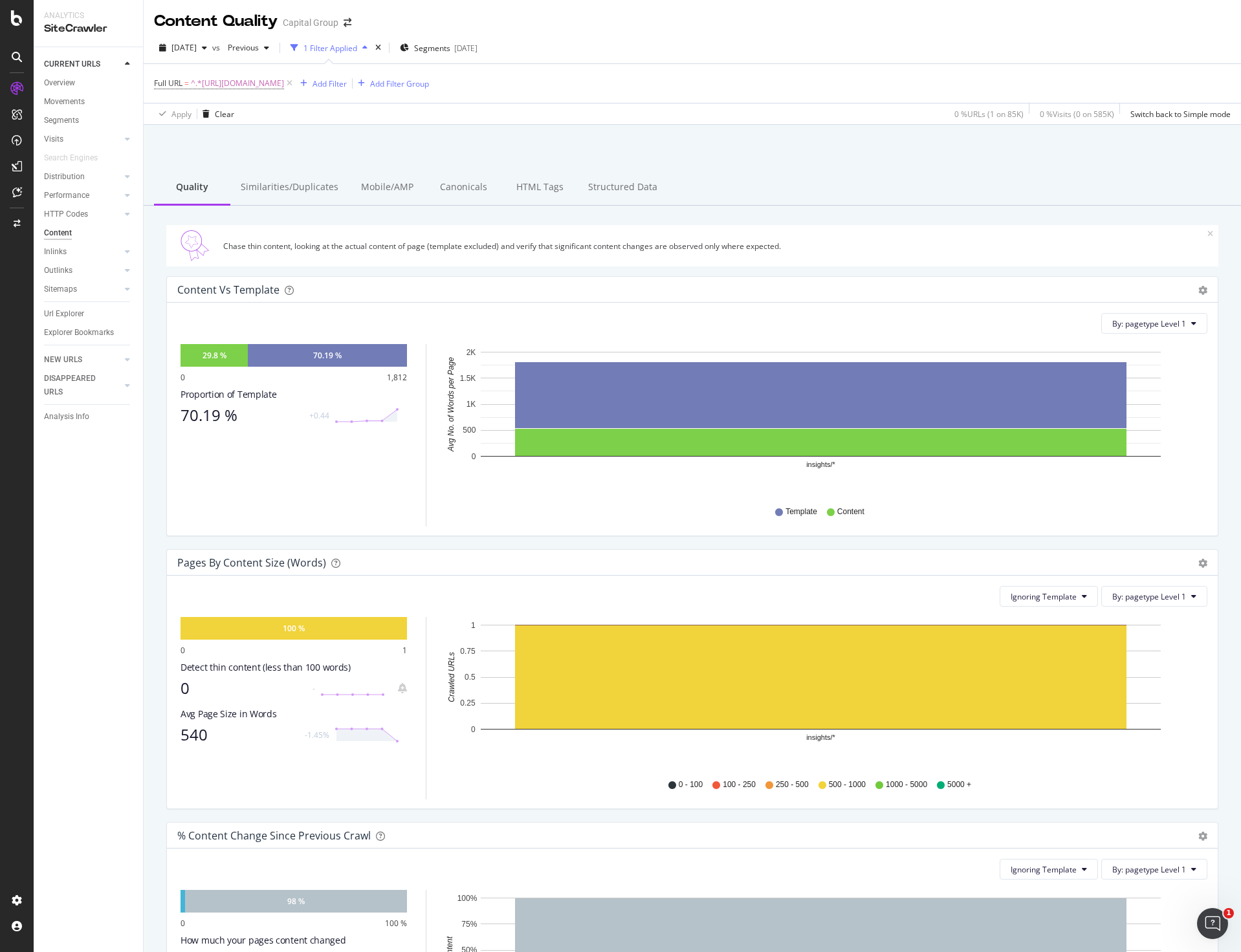
click at [65, 75] on div "Overview Movements Segments Visits Analysis Orphan URLs Search Engines Distribu…" at bounding box center [93, 212] width 99 height 277
click at [68, 79] on div "Overview" at bounding box center [59, 83] width 31 height 13
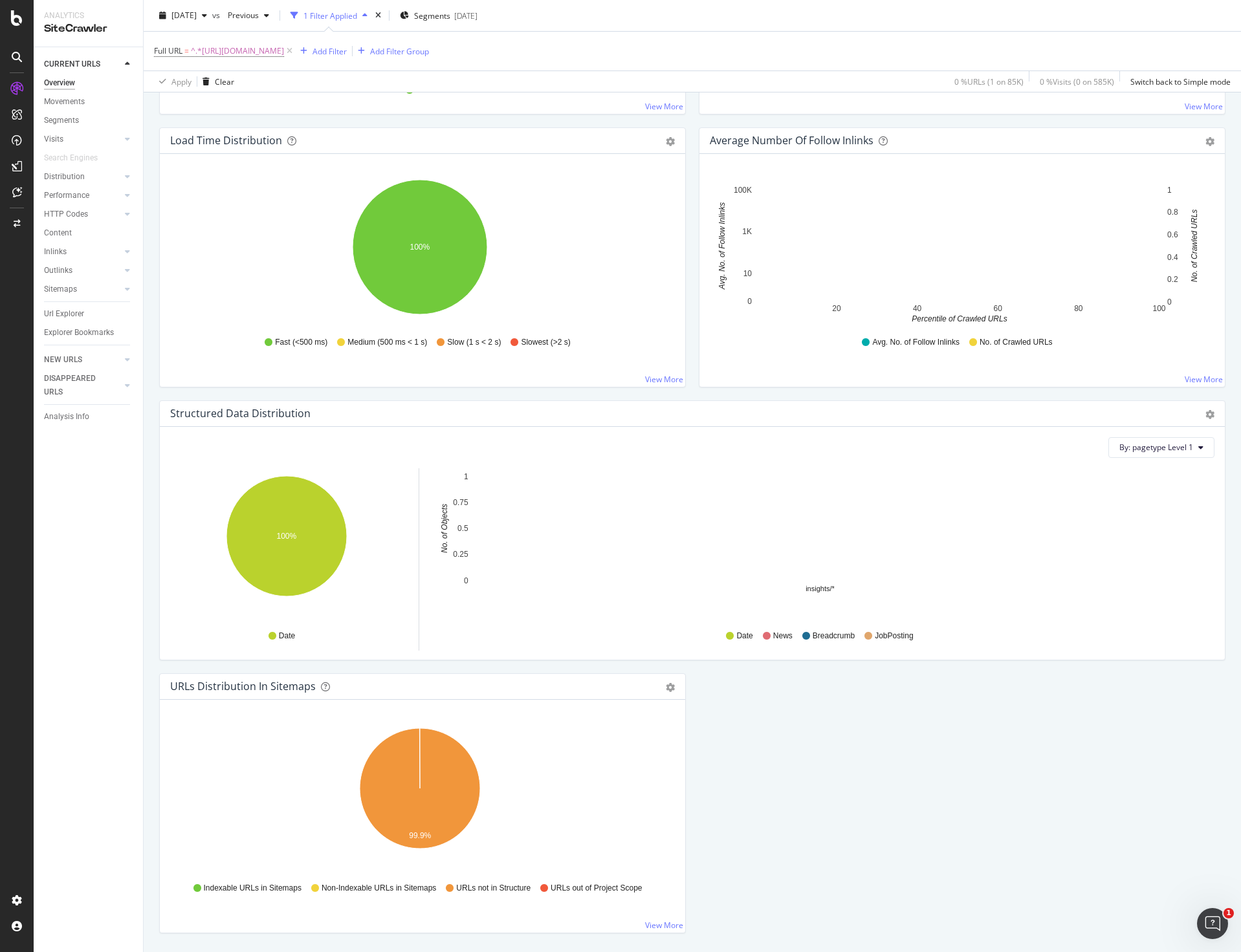
scroll to position [985, 0]
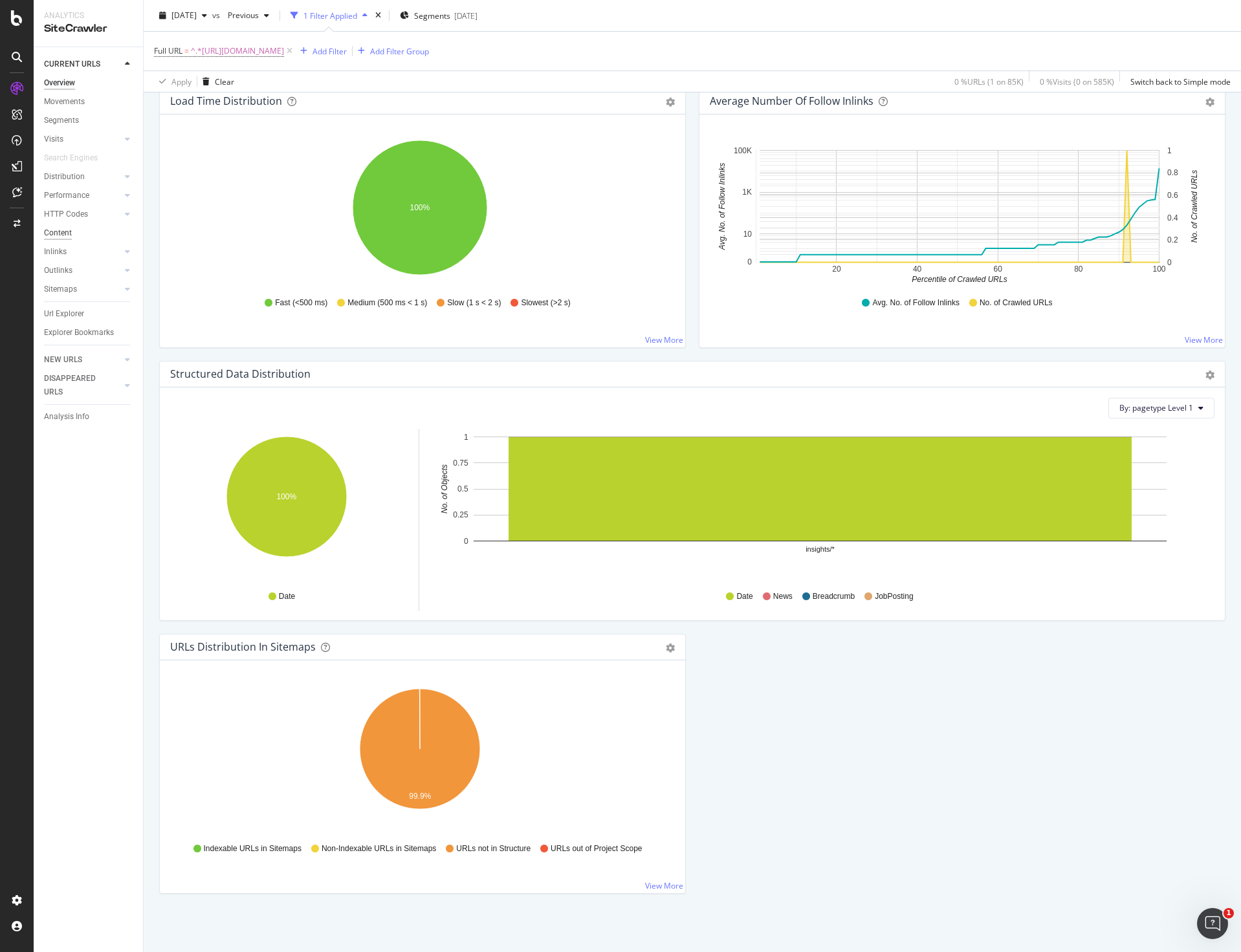
click at [63, 229] on div "Content" at bounding box center [58, 233] width 28 height 13
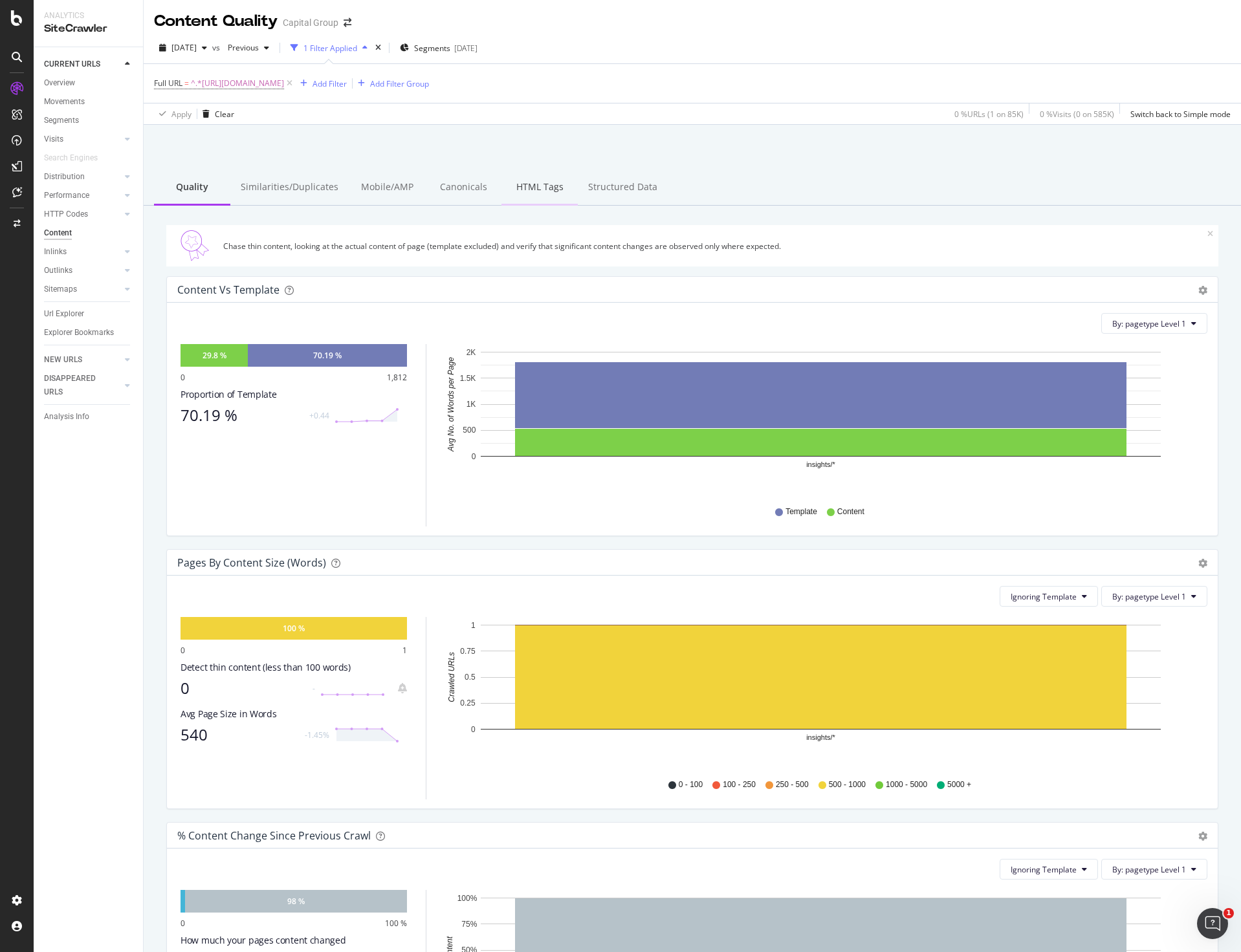
click at [533, 191] on div "HTML Tags" at bounding box center [540, 188] width 77 height 36
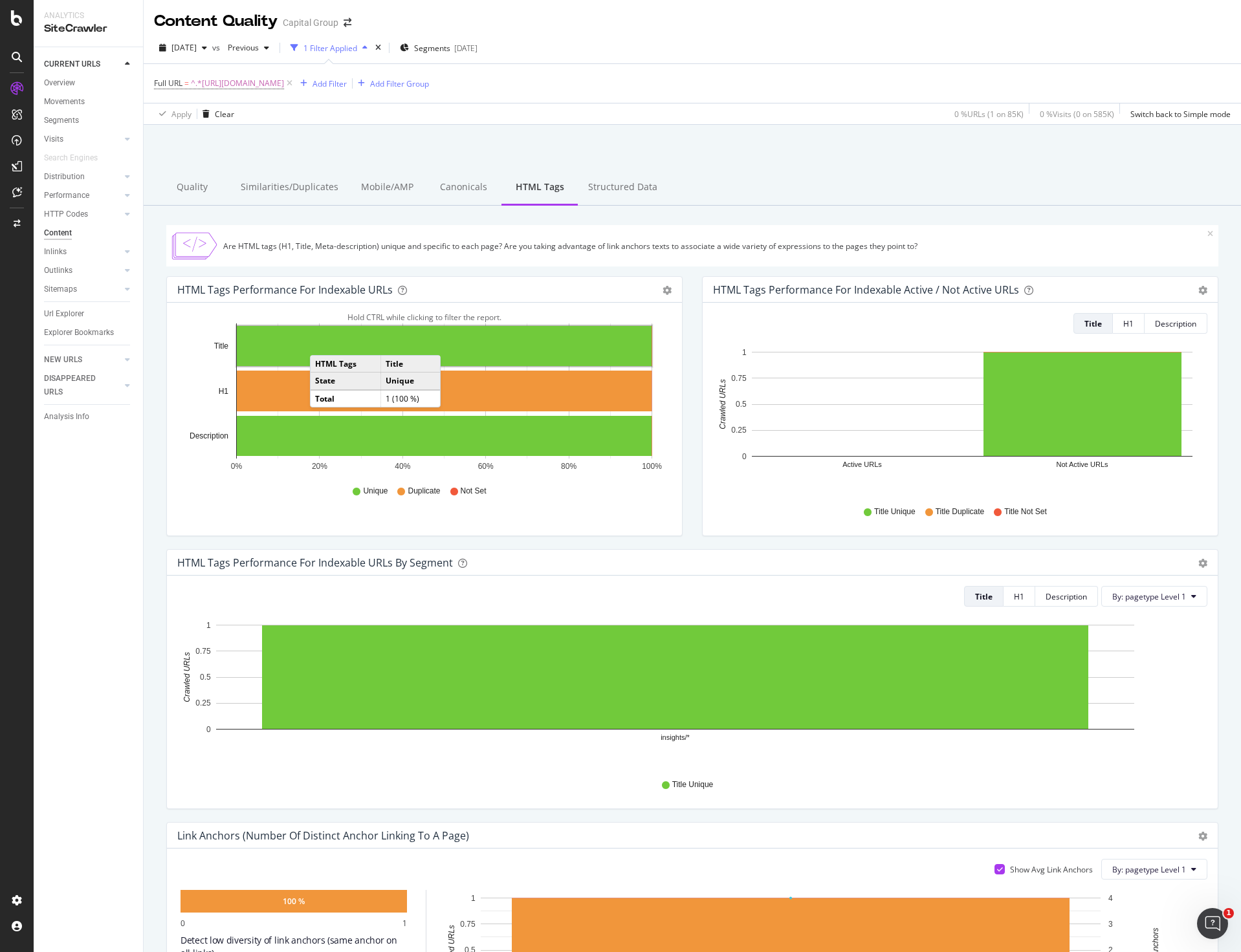
click at [323, 343] on rect "A chart." at bounding box center [444, 346] width 415 height 40
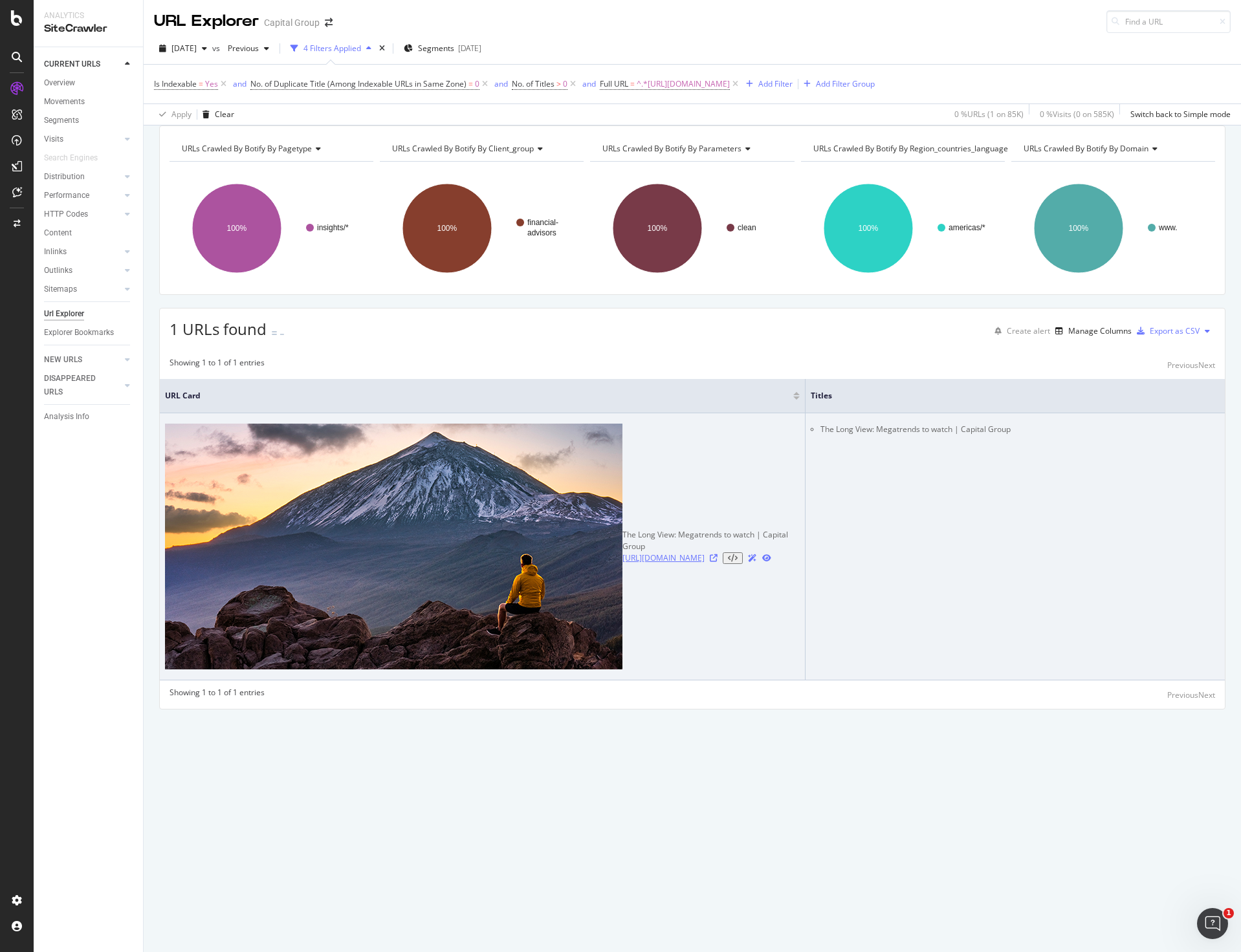
click at [623, 553] on link "[URL][DOMAIN_NAME]" at bounding box center [664, 559] width 83 height 12
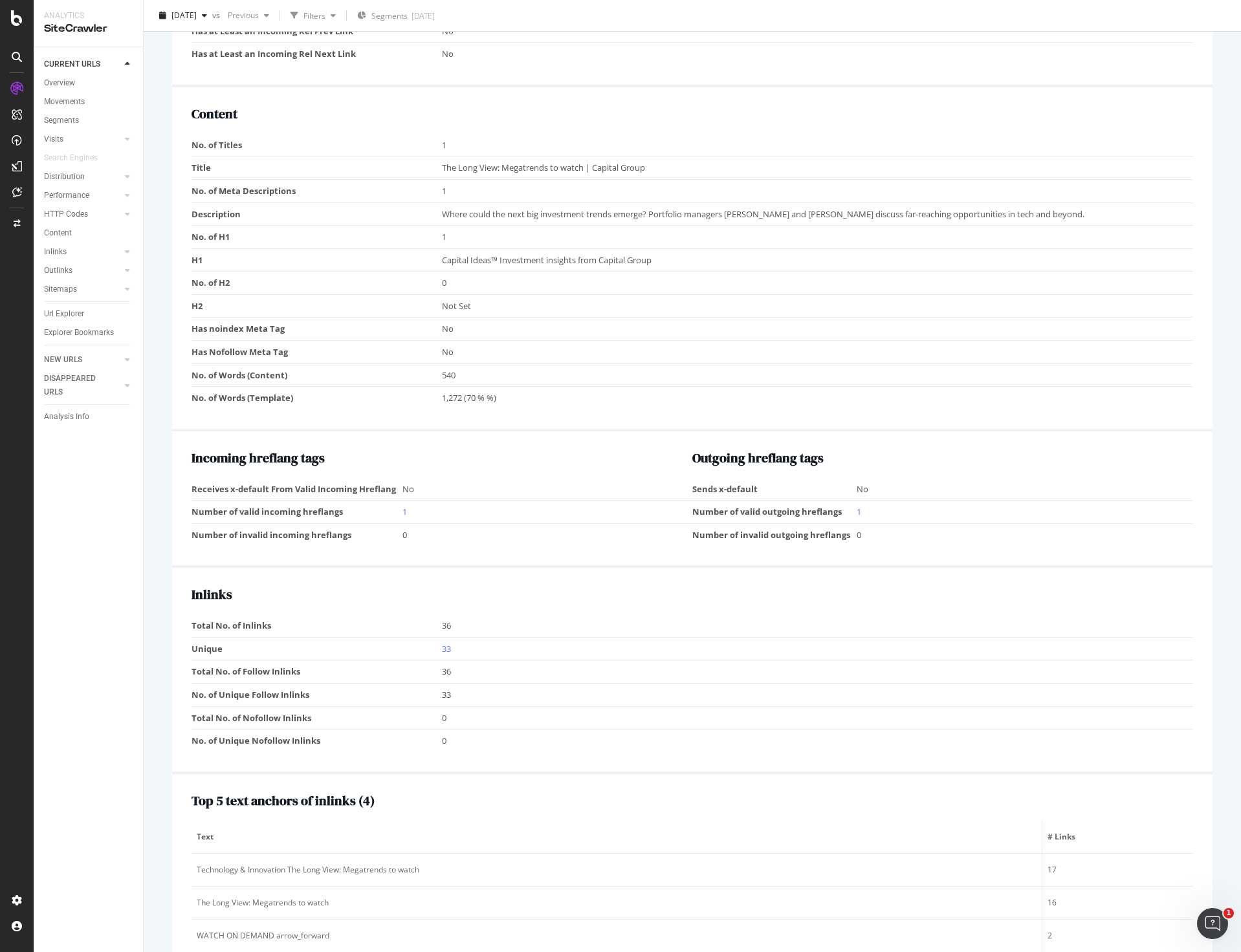
scroll to position [903, 0]
drag, startPoint x: 662, startPoint y: 164, endPoint x: 475, endPoint y: 153, distance: 187.3
click at [475, 153] on tbody "No. of Titles 1 Title The Long View: Megatrends to watch | Capital Group No. of…" at bounding box center [692, 273] width 1002 height 276
drag, startPoint x: 678, startPoint y: 266, endPoint x: 390, endPoint y: 263, distance: 288.0
click at [390, 263] on tr "H1 Capital Ideas™ Investment insights from Capital Group" at bounding box center [692, 262] width 1002 height 23
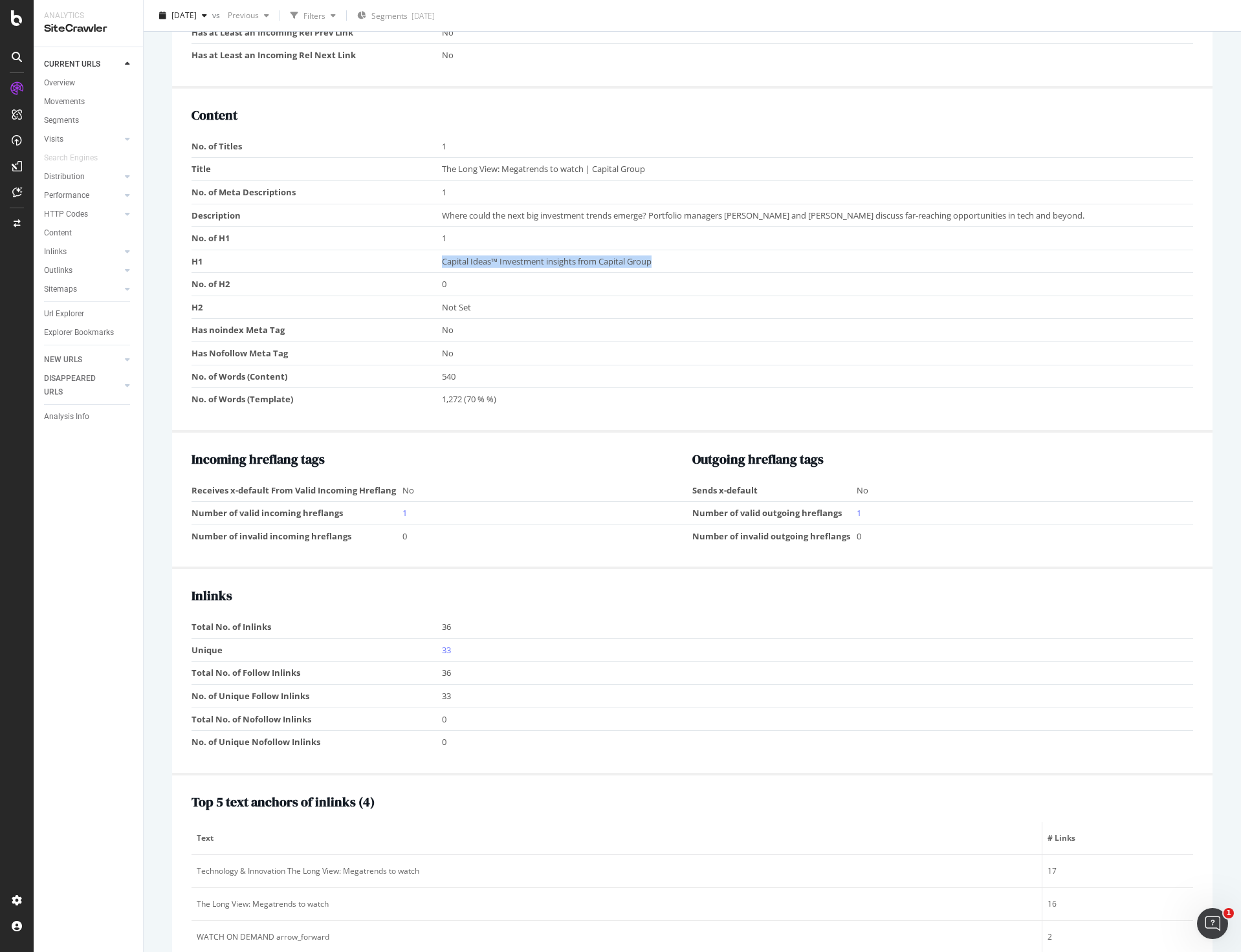
copy tr "Capital Ideas™ Investment insights from Capital Group"
click at [600, 253] on td "Capital Ideas™ Investment insights from Capital Group" at bounding box center [817, 262] width 751 height 23
drag, startPoint x: 667, startPoint y: 259, endPoint x: 440, endPoint y: 256, distance: 227.0
click at [442, 256] on td "Capital Ideas™ Investment insights from Capital Group" at bounding box center [817, 262] width 751 height 23
copy span "Capital Ideas™ Investment insights from Capital Group"
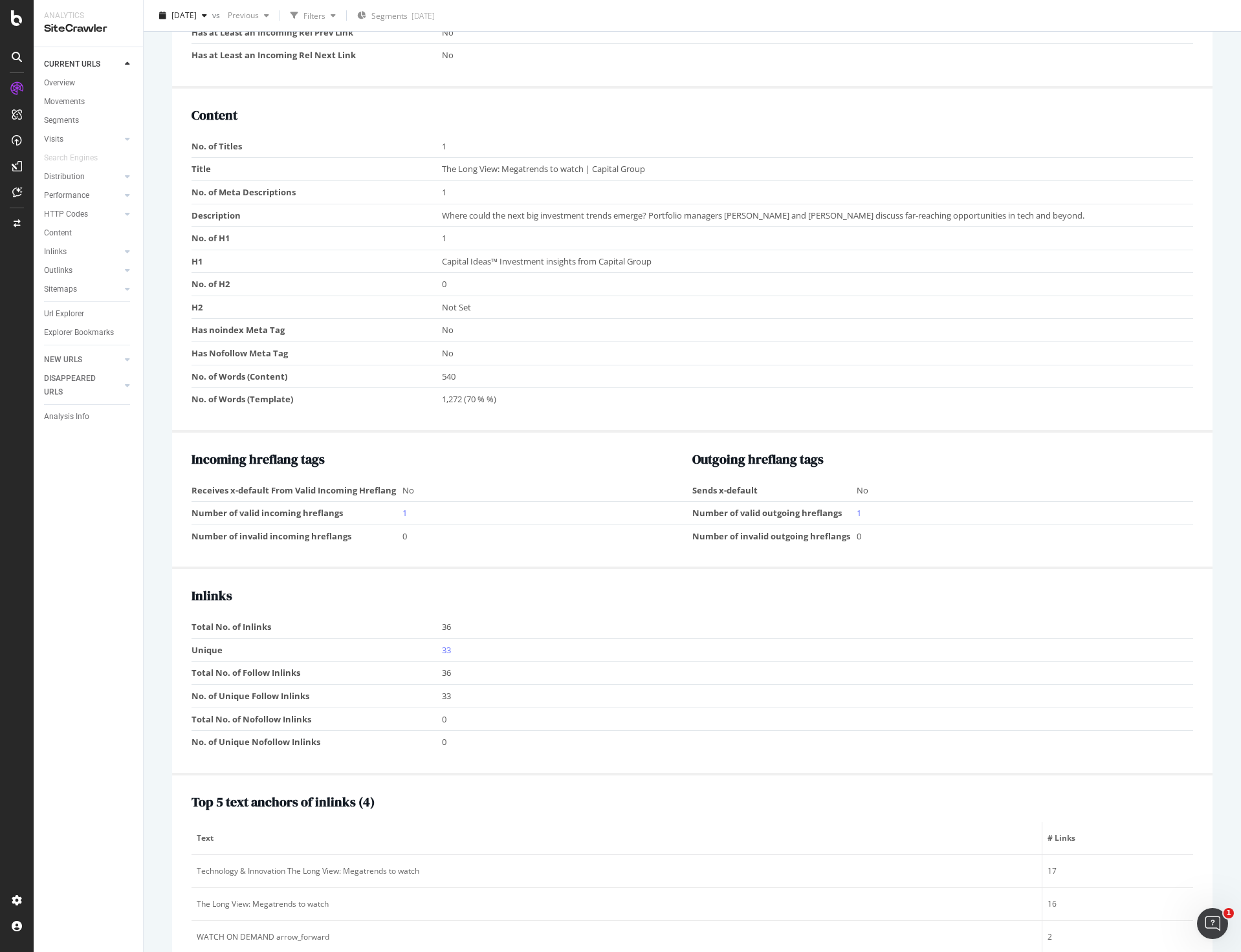
click at [689, 335] on td "No" at bounding box center [817, 331] width 751 height 23
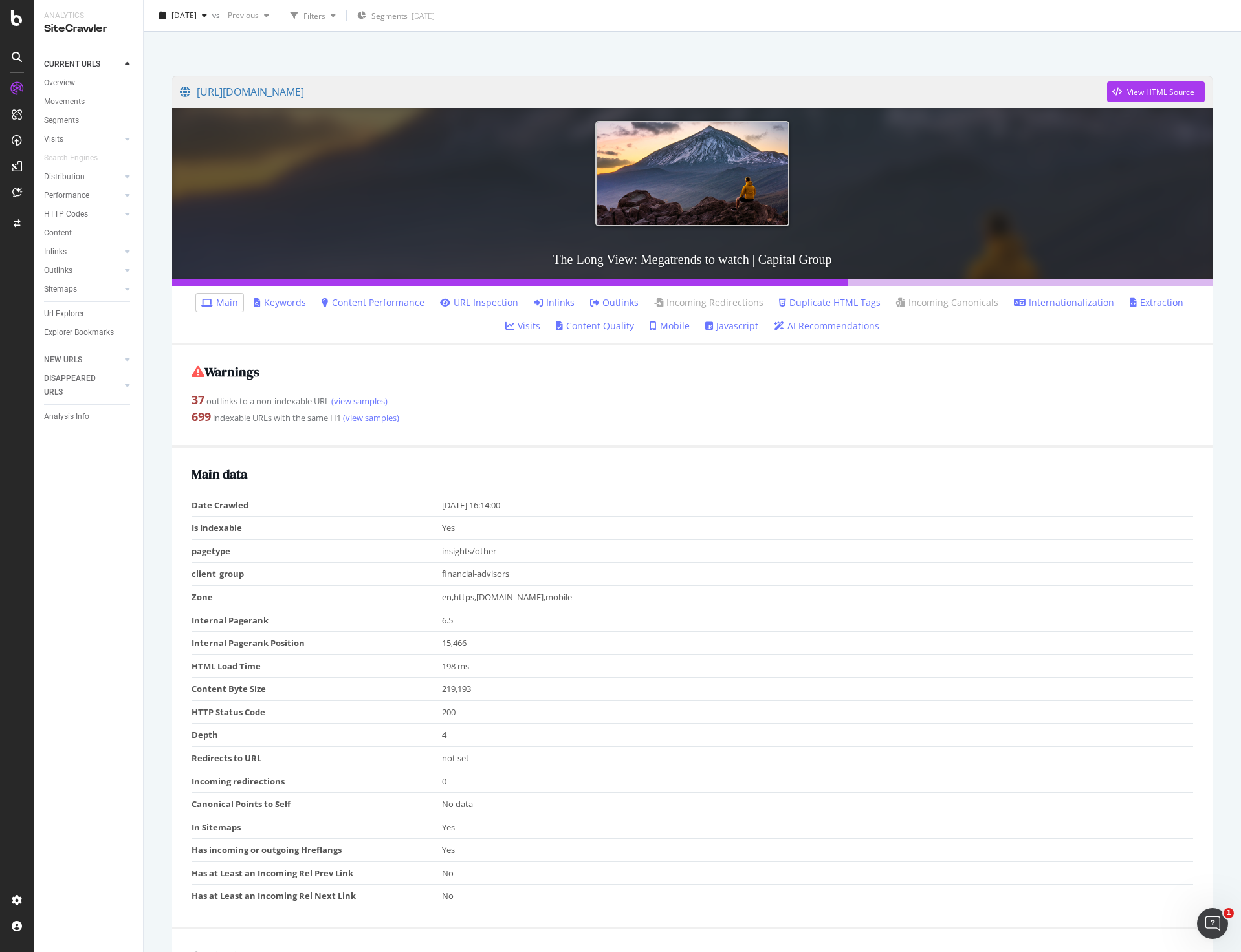
scroll to position [0, 0]
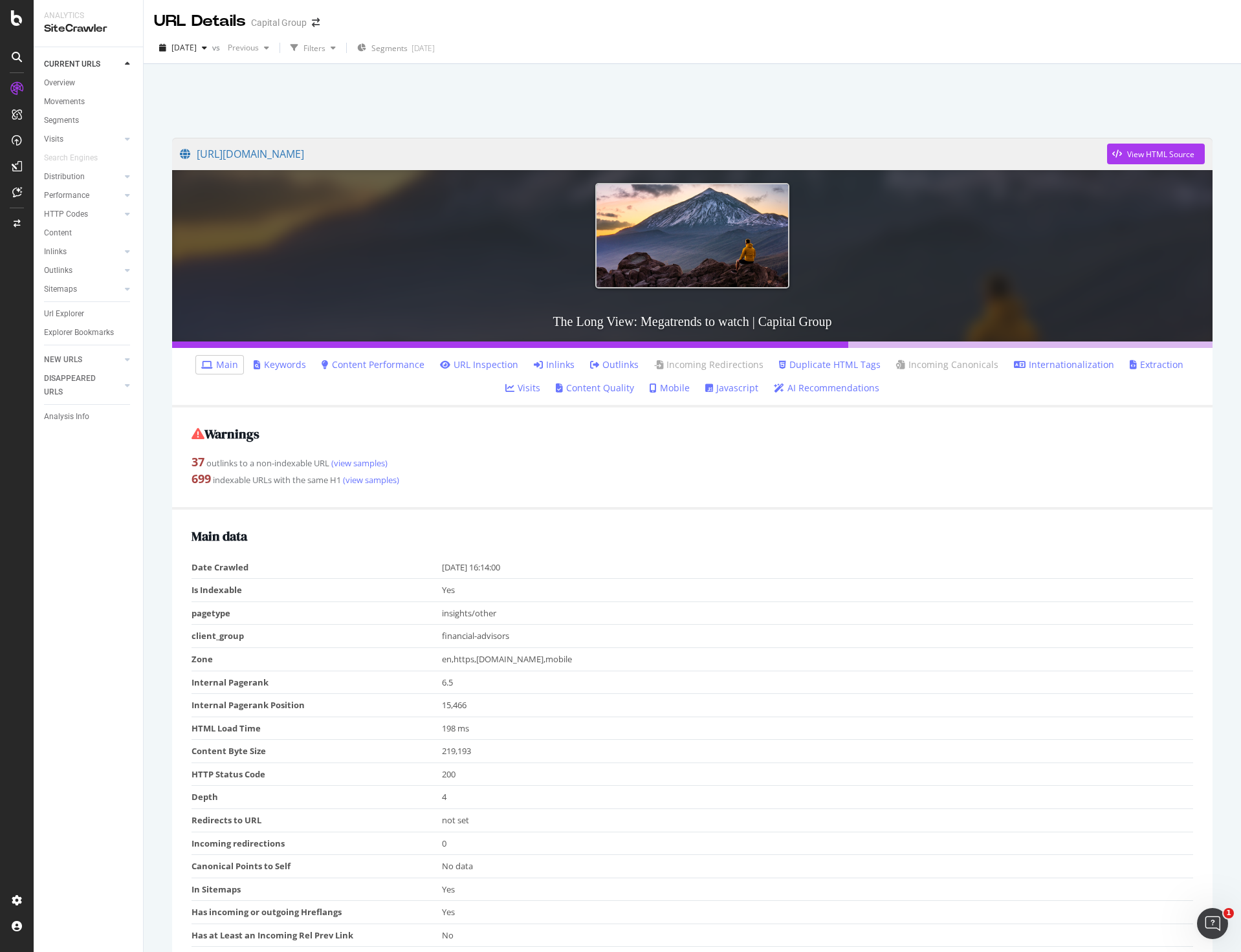
click at [695, 37] on div "[DATE] vs Previous Filters Segments [DATE]" at bounding box center [692, 48] width 1098 height 32
